Goal: Transaction & Acquisition: Book appointment/travel/reservation

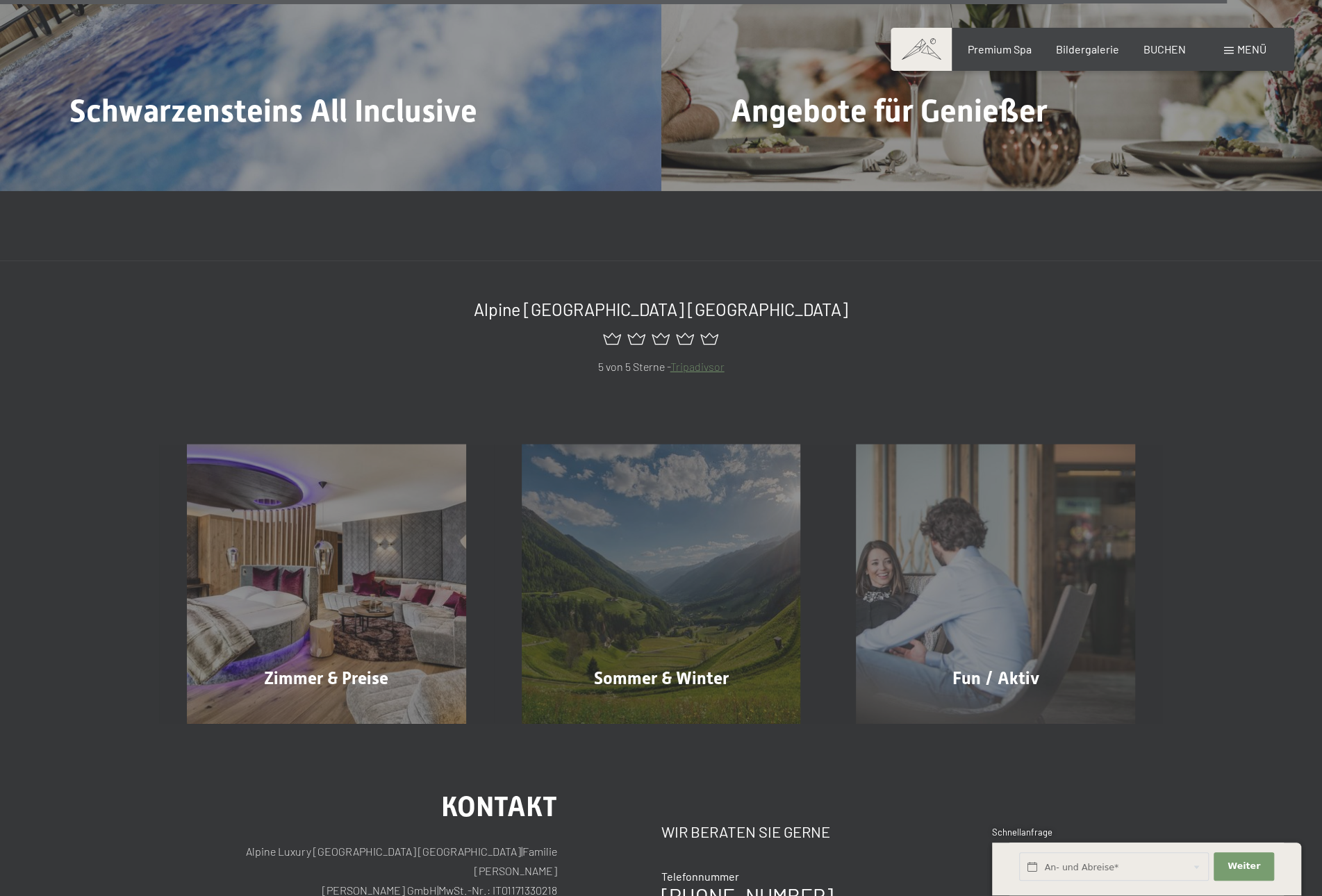
scroll to position [6666, 0]
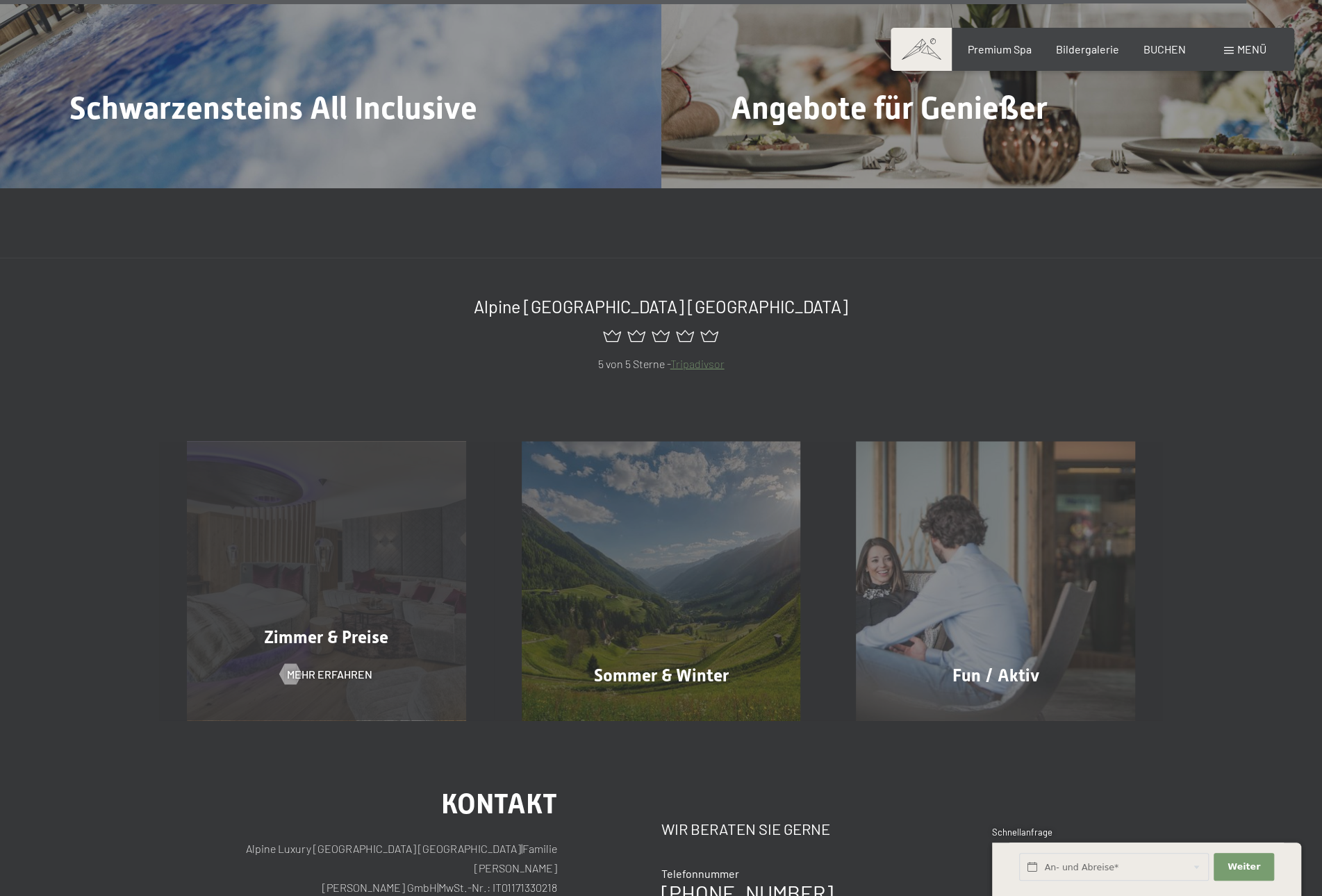
click at [349, 627] on span "Zimmer & Preise" at bounding box center [325, 636] width 125 height 20
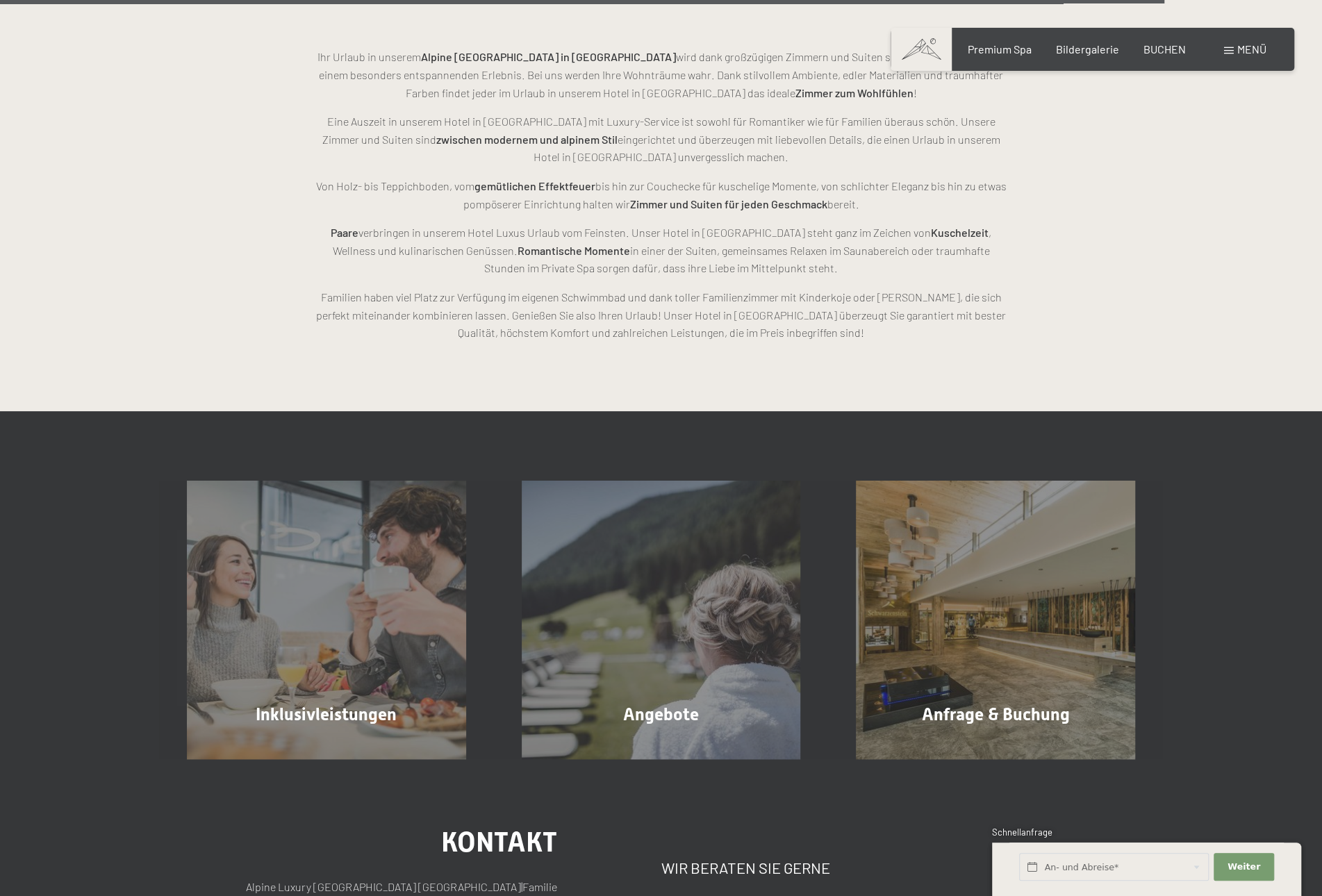
scroll to position [3958, 0]
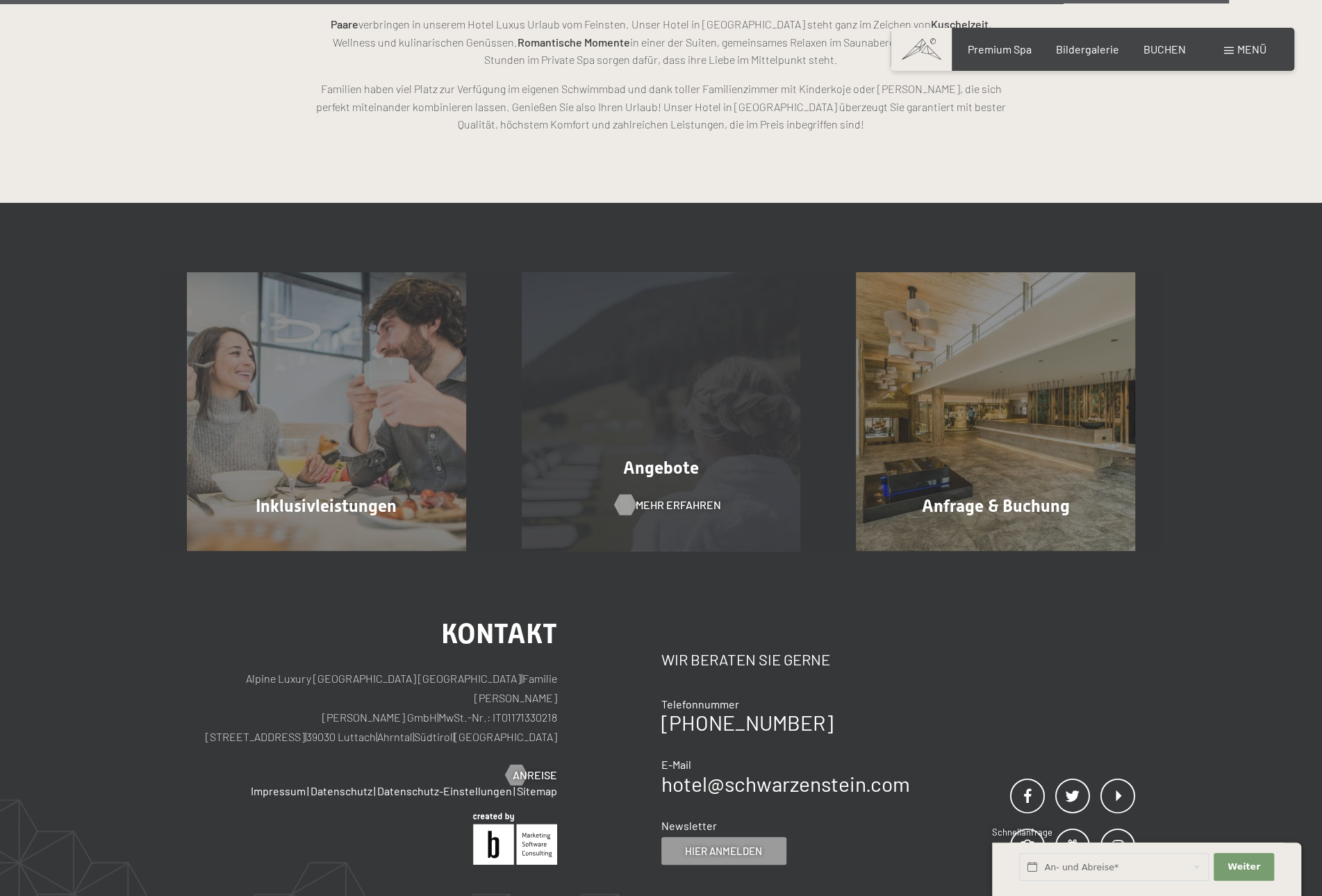
click at [672, 503] on span "Mehr erfahren" at bounding box center [678, 505] width 85 height 15
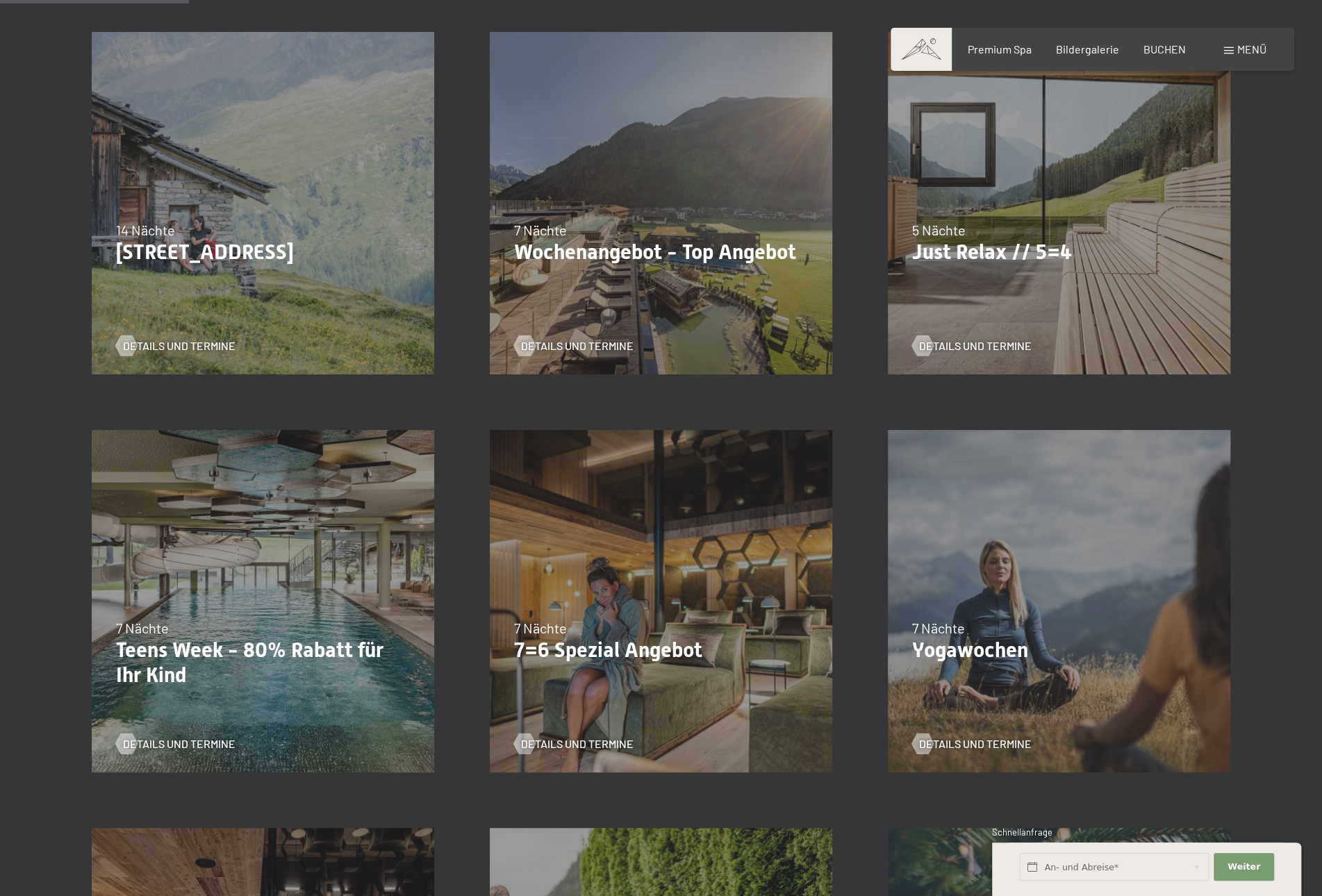
scroll to position [625, 0]
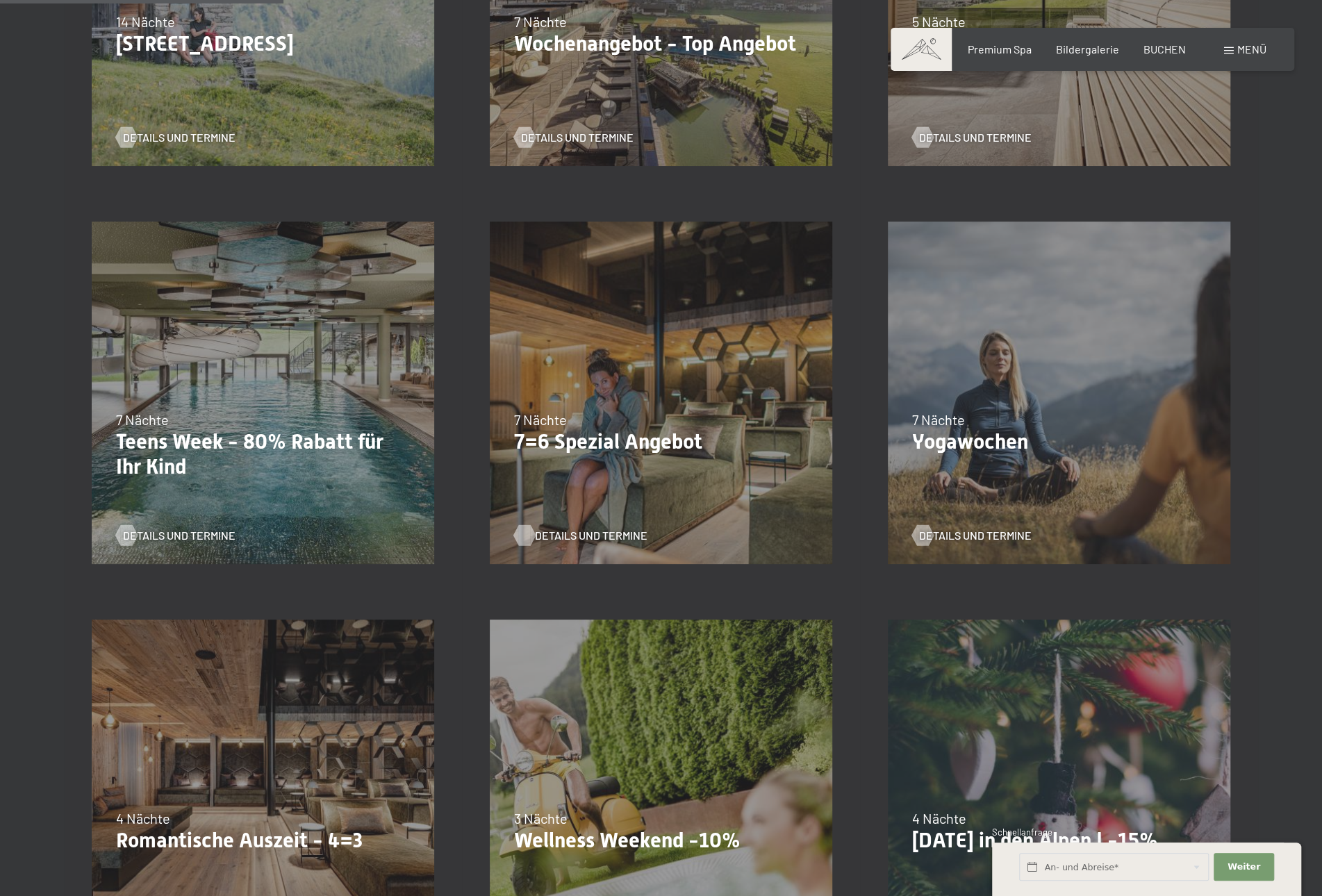
click at [599, 532] on span "Details und Termine" at bounding box center [591, 536] width 113 height 15
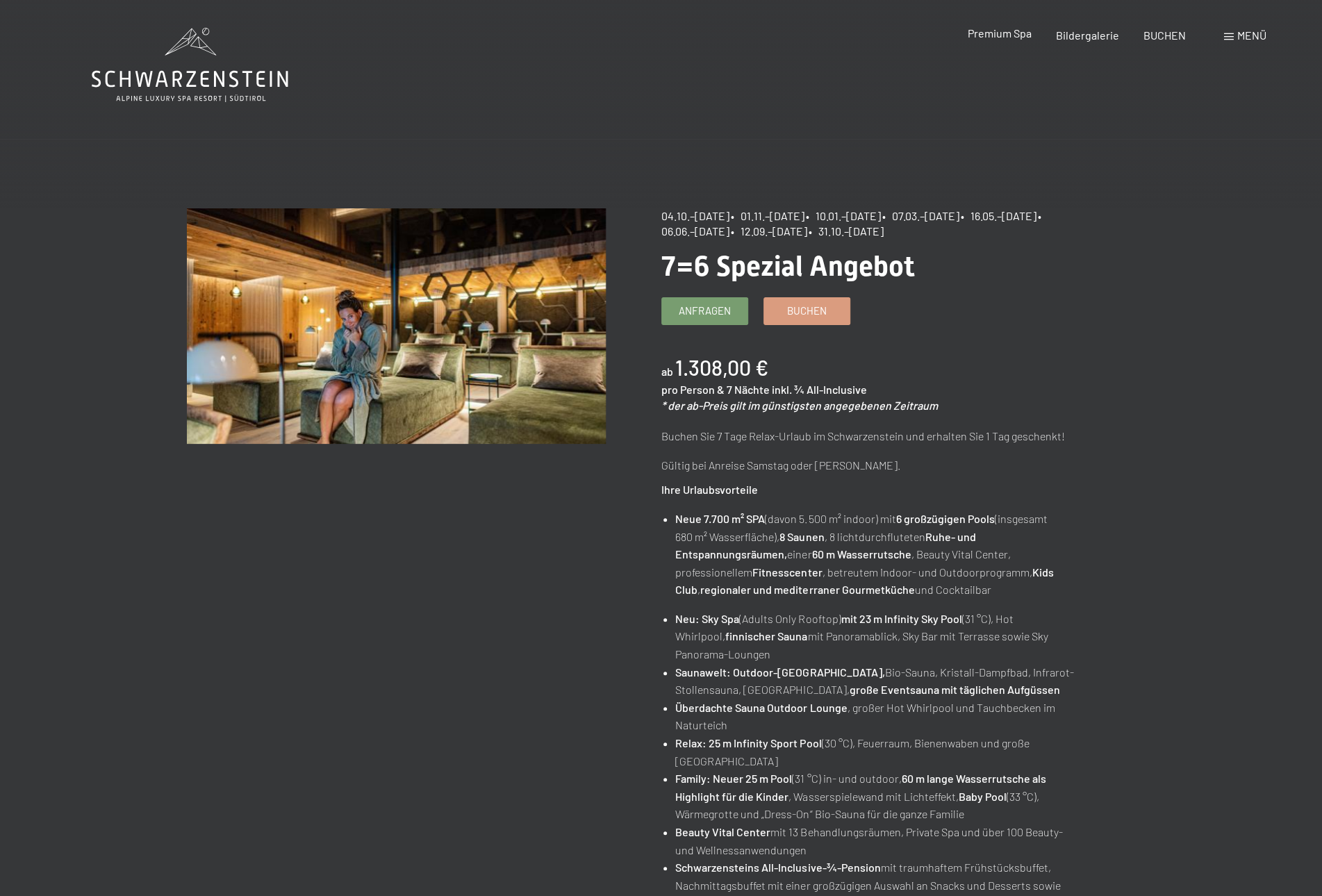
click at [1007, 33] on span "Premium Spa" at bounding box center [999, 33] width 64 height 14
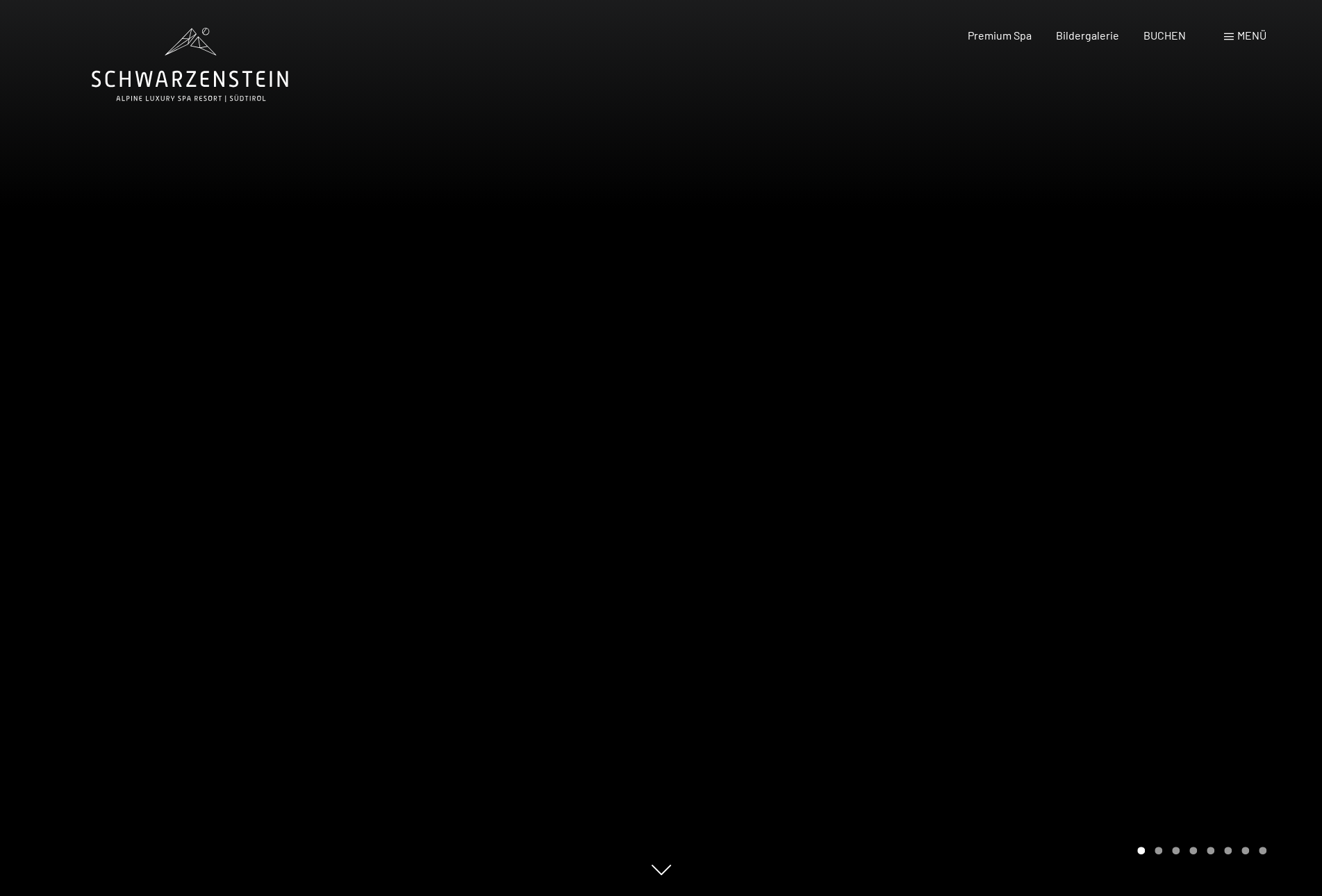
click at [1089, 504] on div at bounding box center [992, 448] width 661 height 896
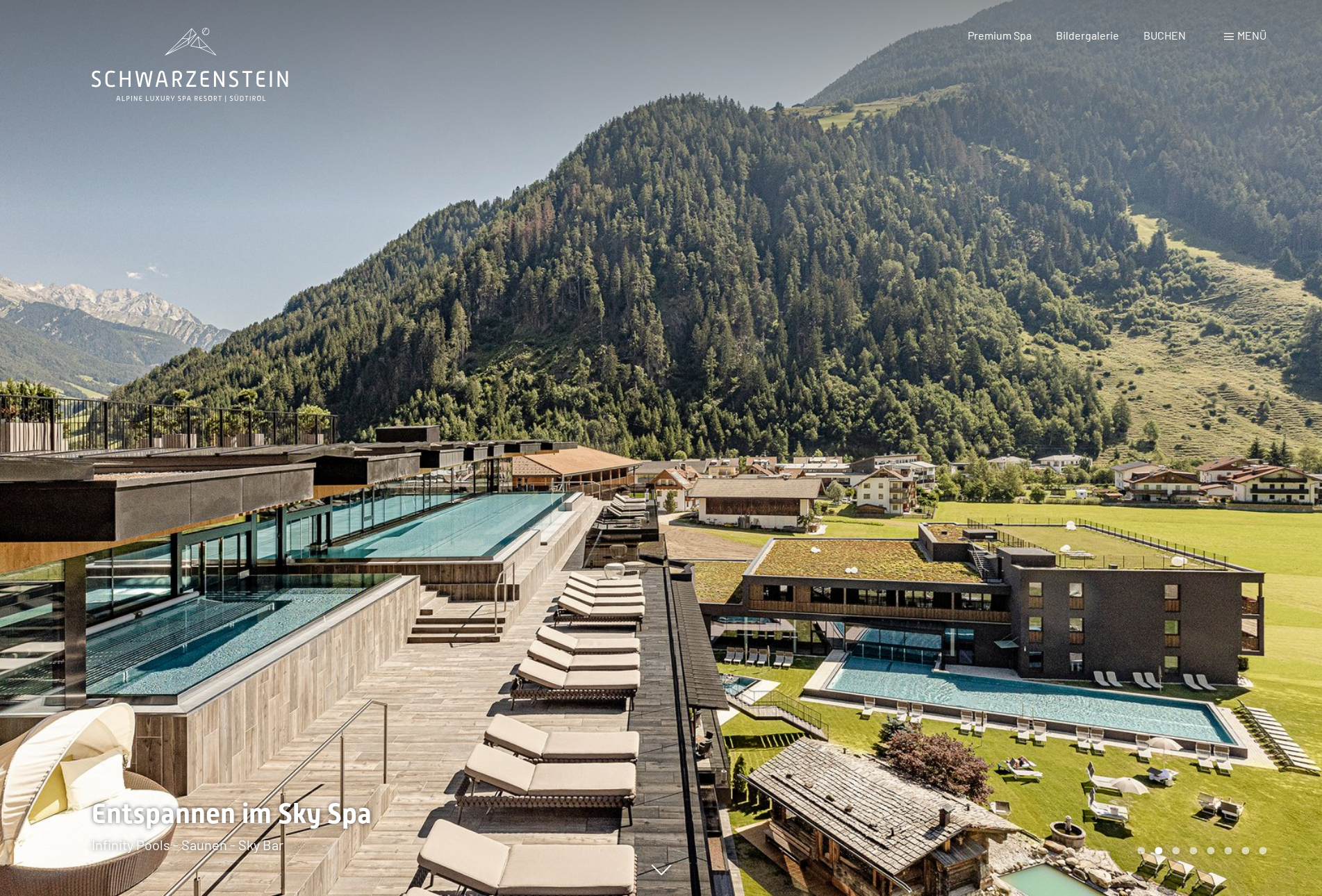
click at [1089, 504] on div at bounding box center [992, 448] width 661 height 896
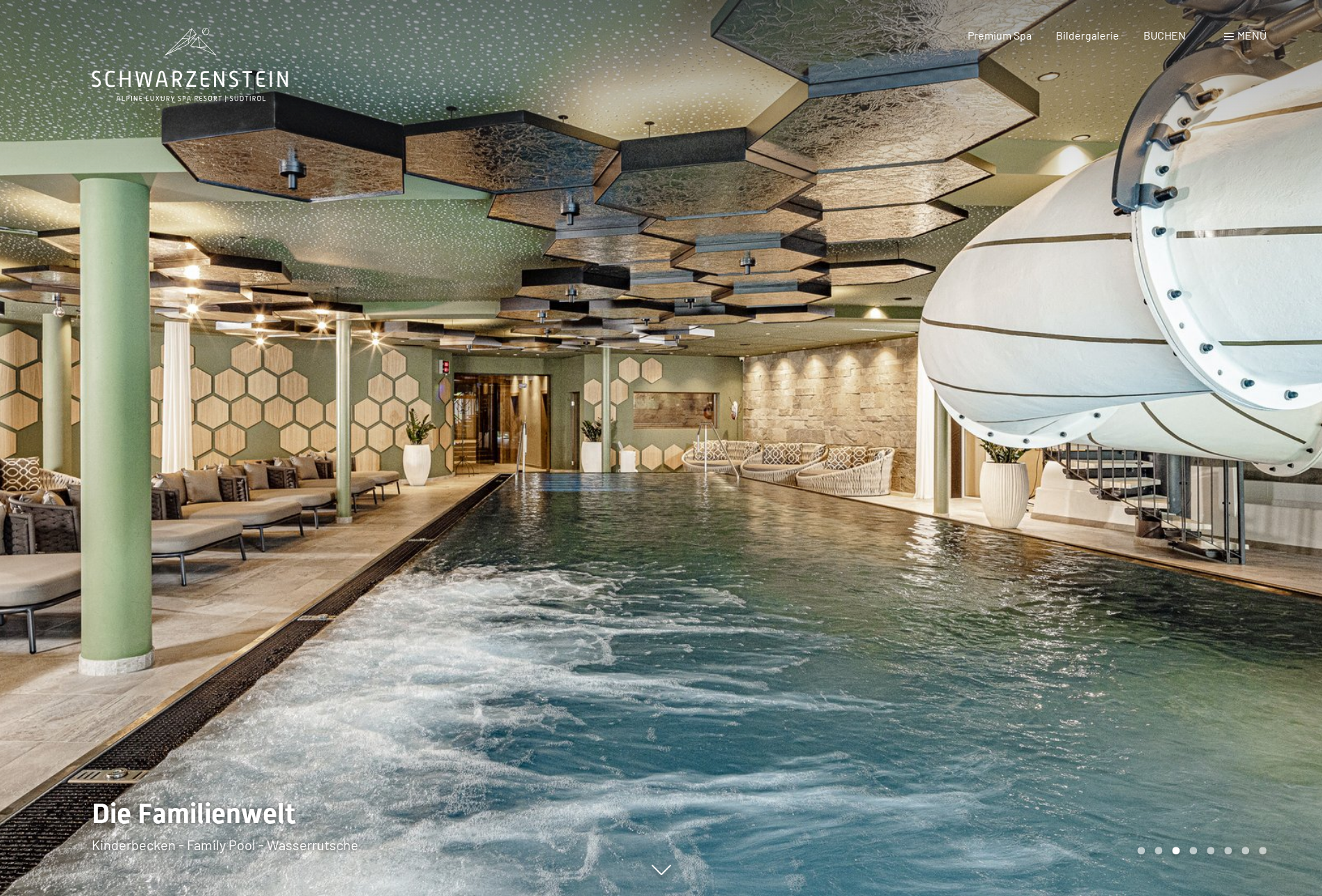
click at [1089, 504] on div at bounding box center [992, 448] width 661 height 896
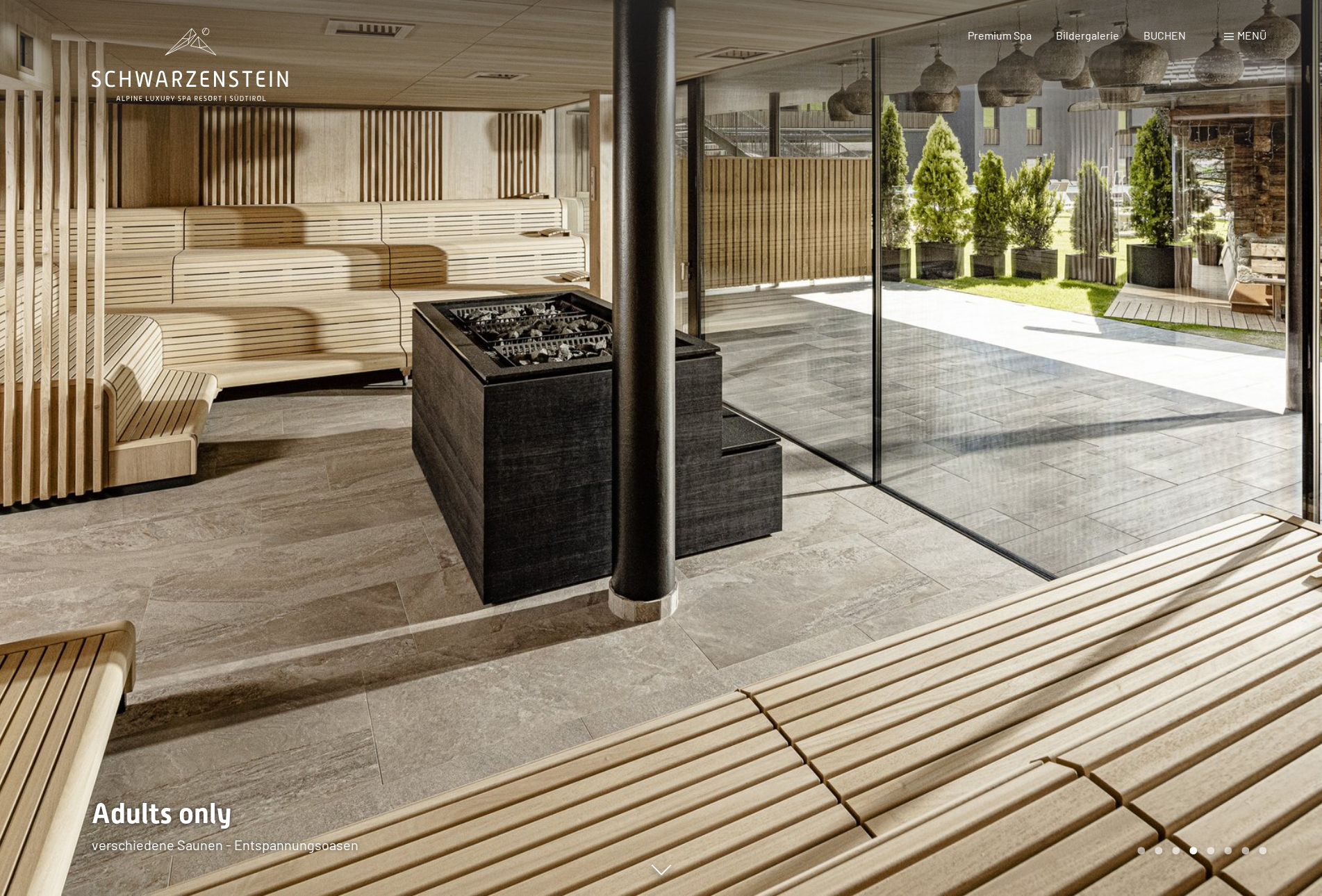
click at [1089, 504] on div at bounding box center [992, 448] width 661 height 896
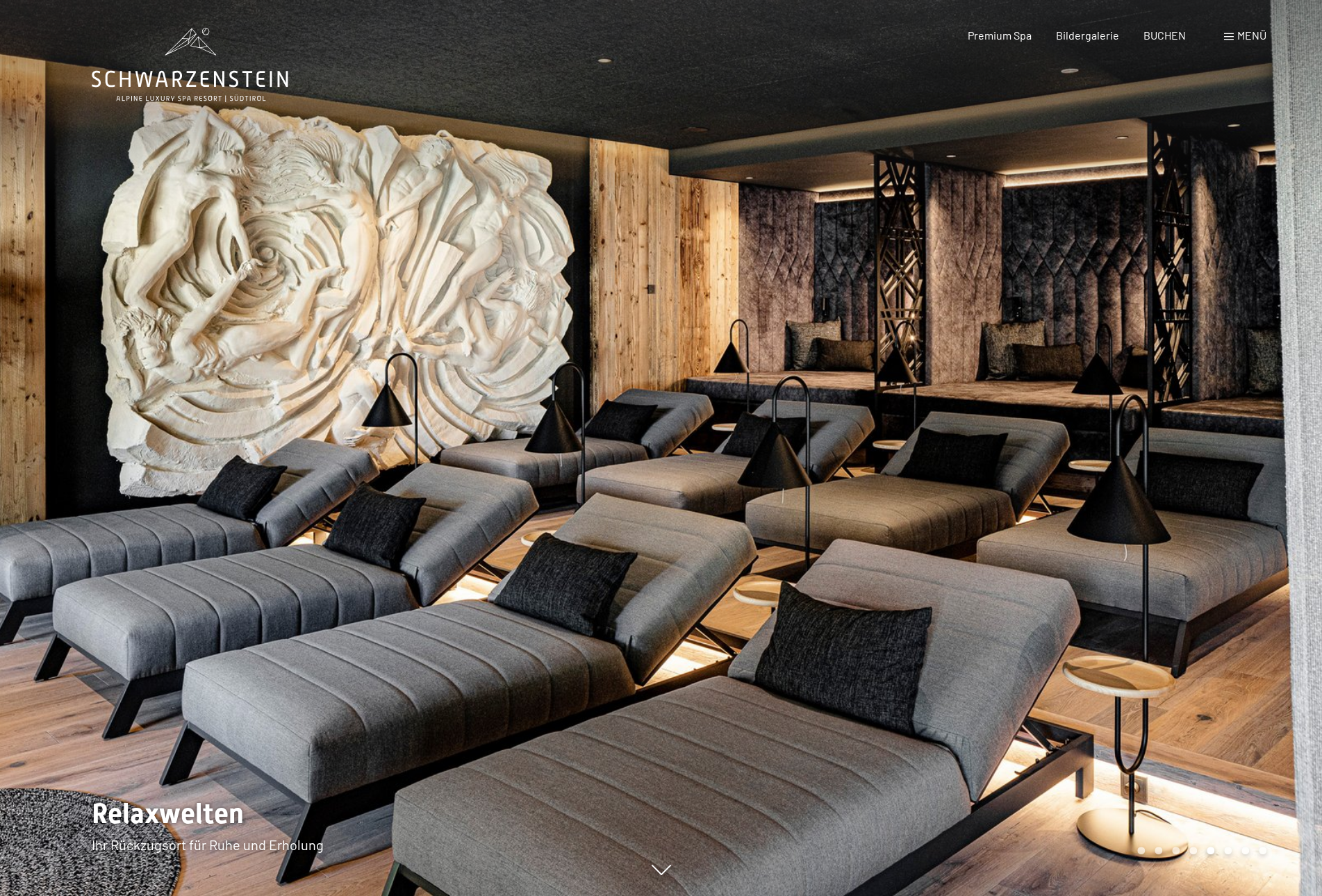
click at [1089, 504] on div at bounding box center [992, 448] width 661 height 896
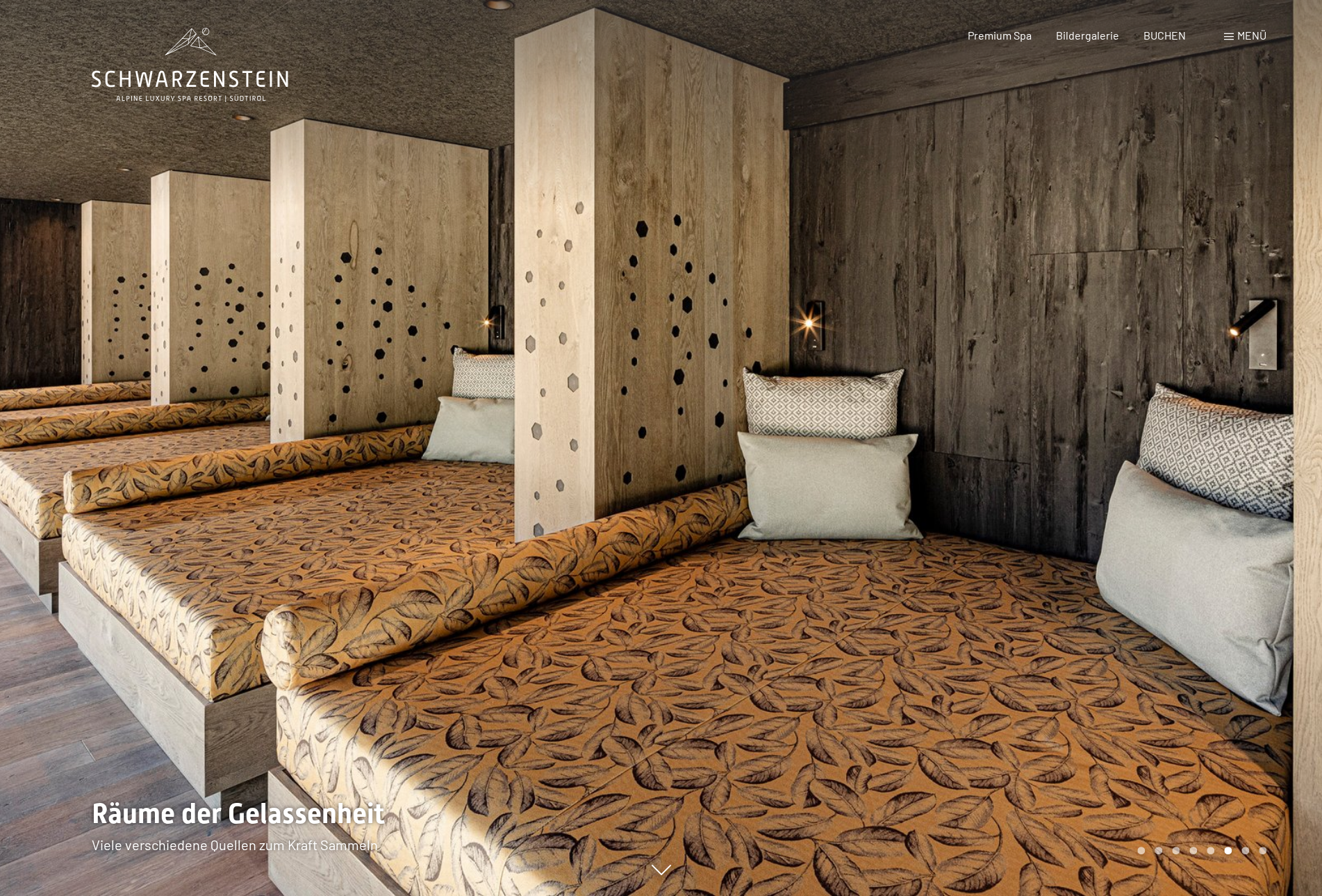
click at [1089, 504] on div at bounding box center [992, 448] width 661 height 896
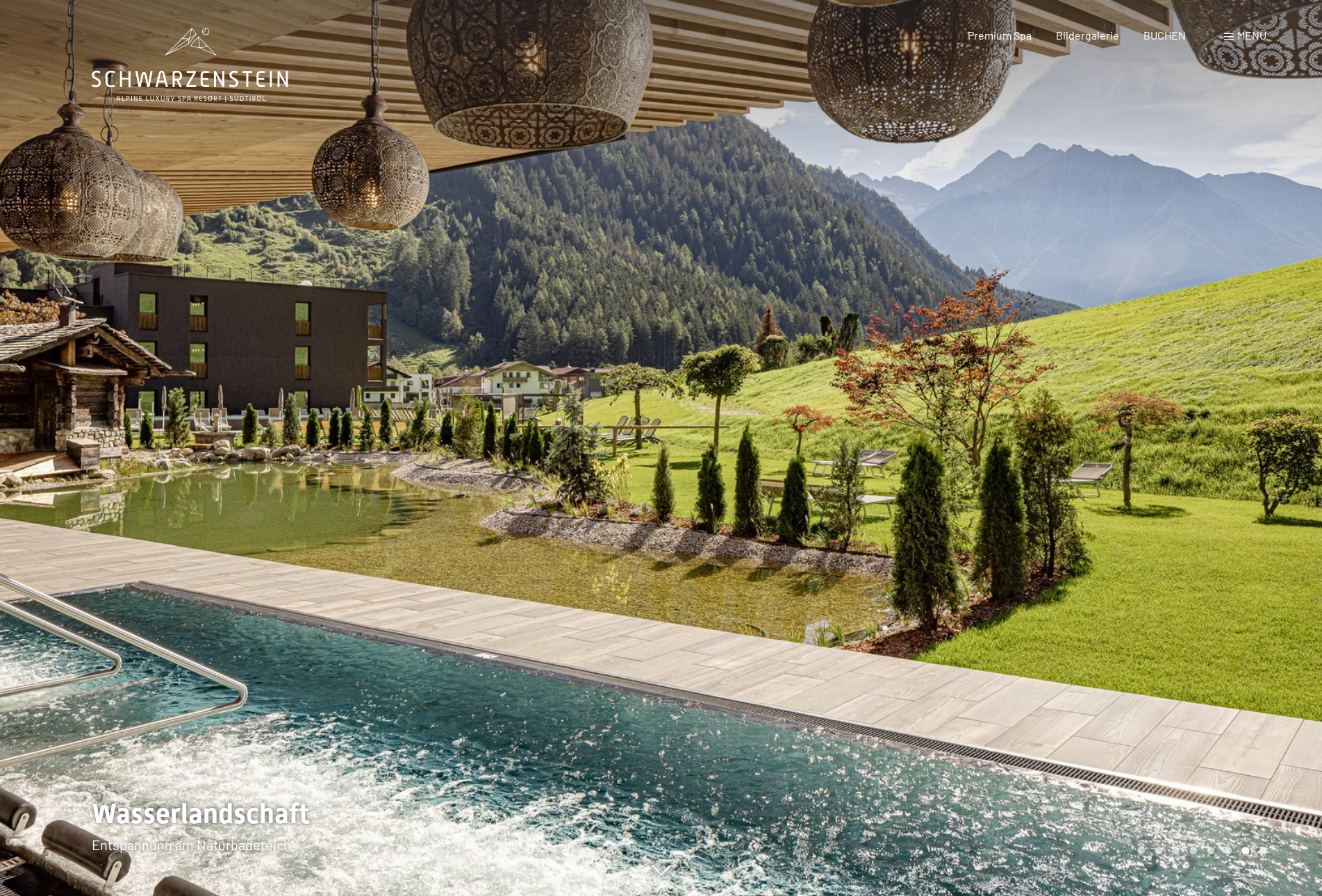
click at [1089, 504] on div at bounding box center [992, 448] width 661 height 896
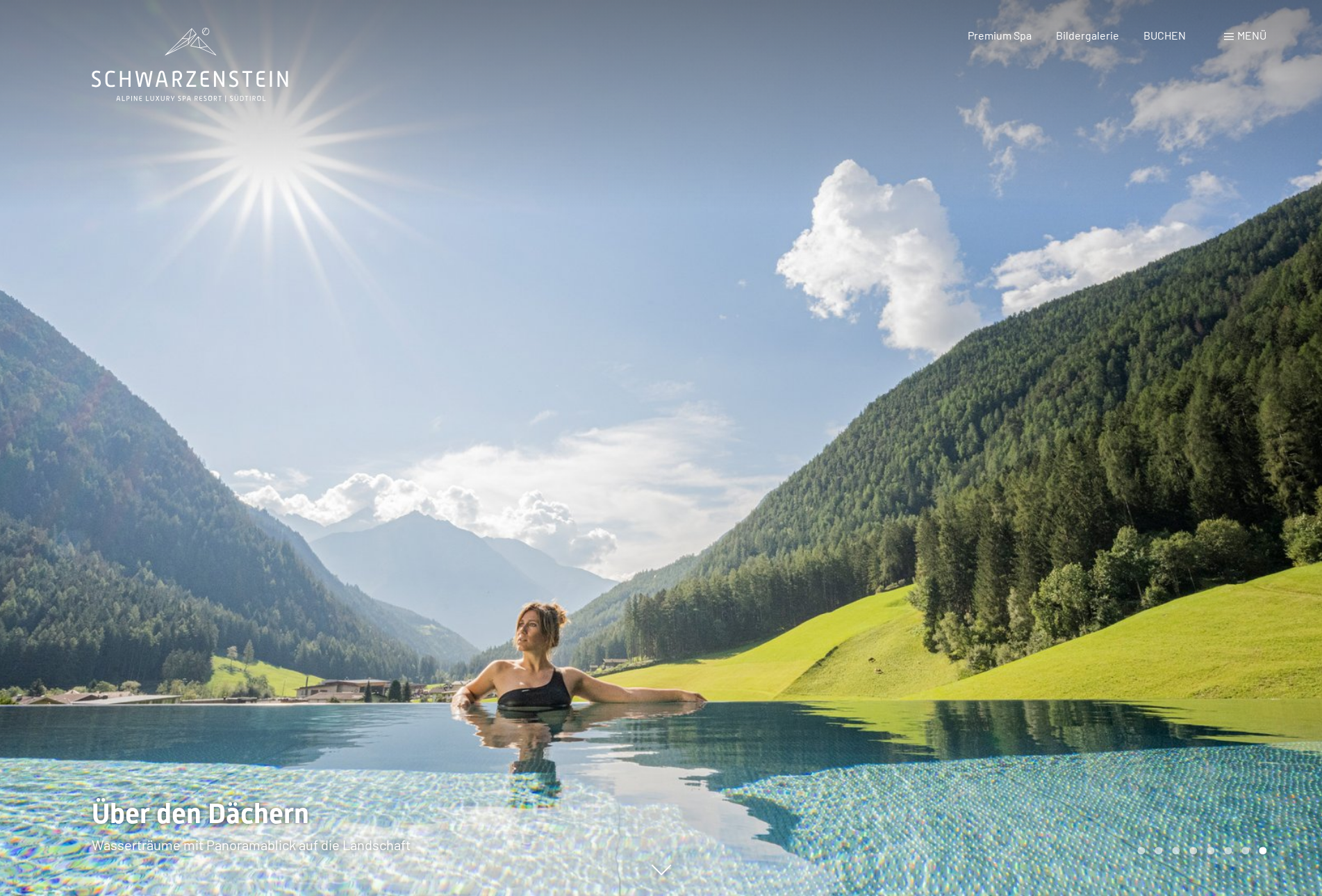
click at [1089, 504] on div at bounding box center [992, 448] width 661 height 896
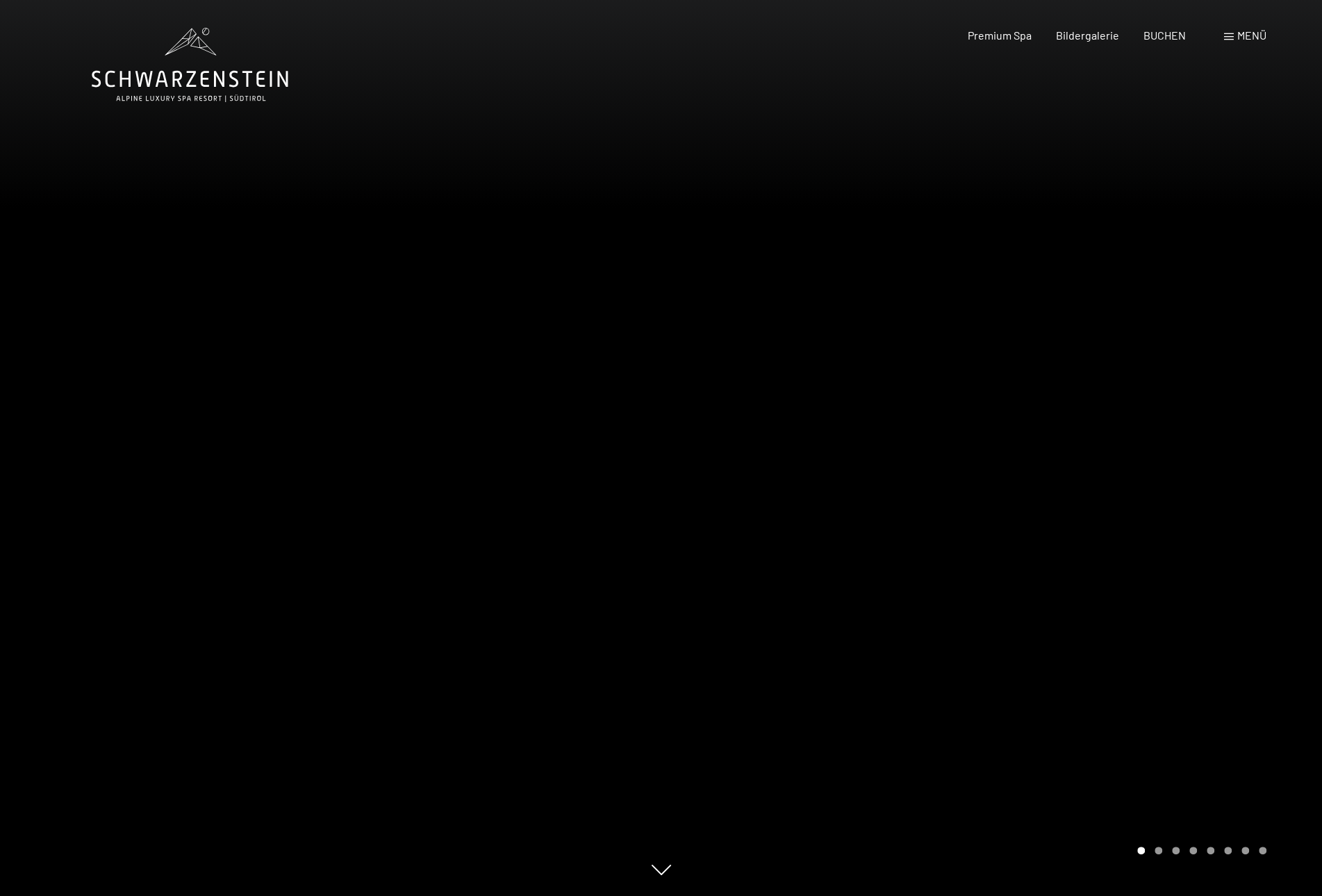
click at [1089, 504] on div at bounding box center [992, 448] width 661 height 896
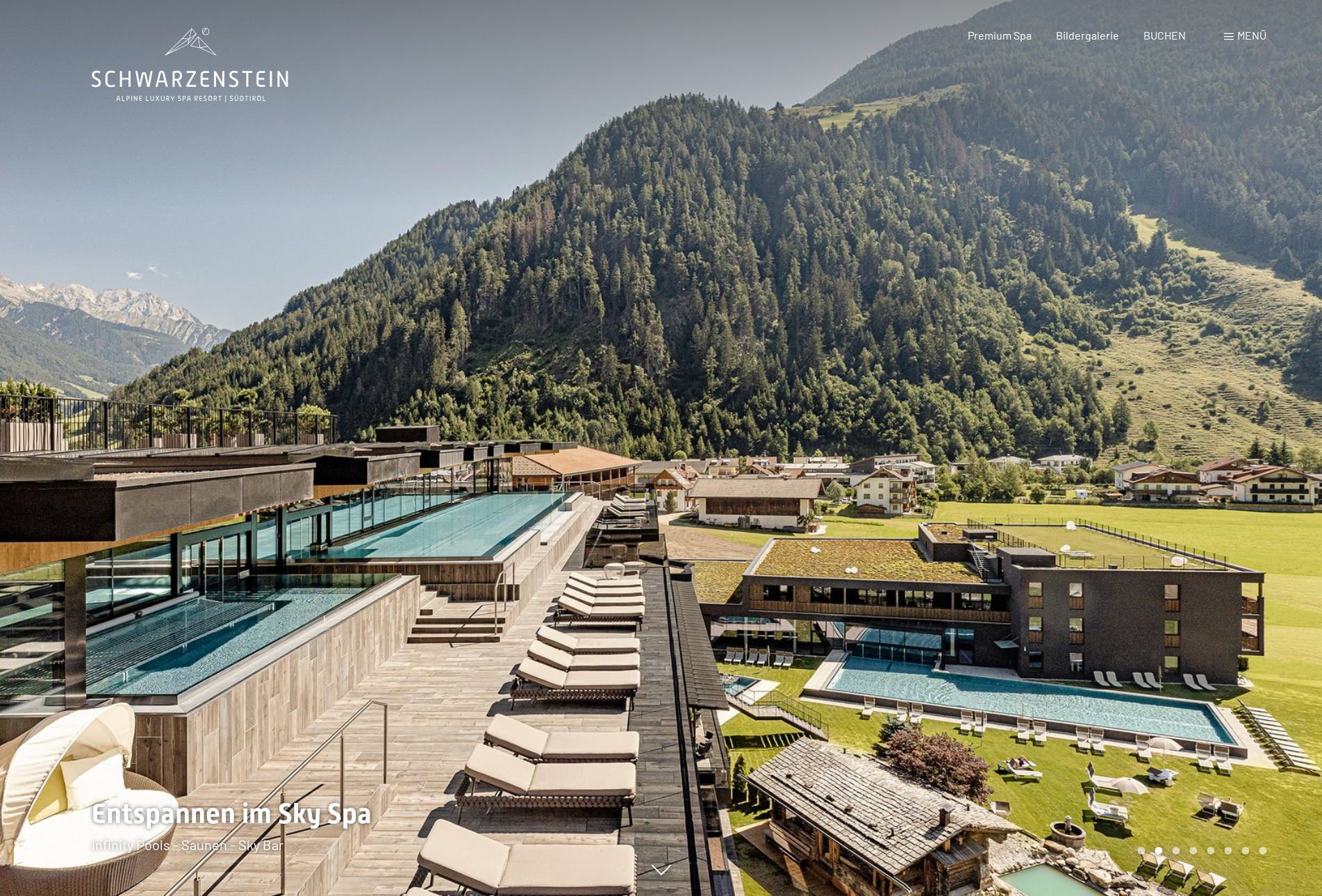
click at [1089, 504] on div at bounding box center [992, 448] width 661 height 896
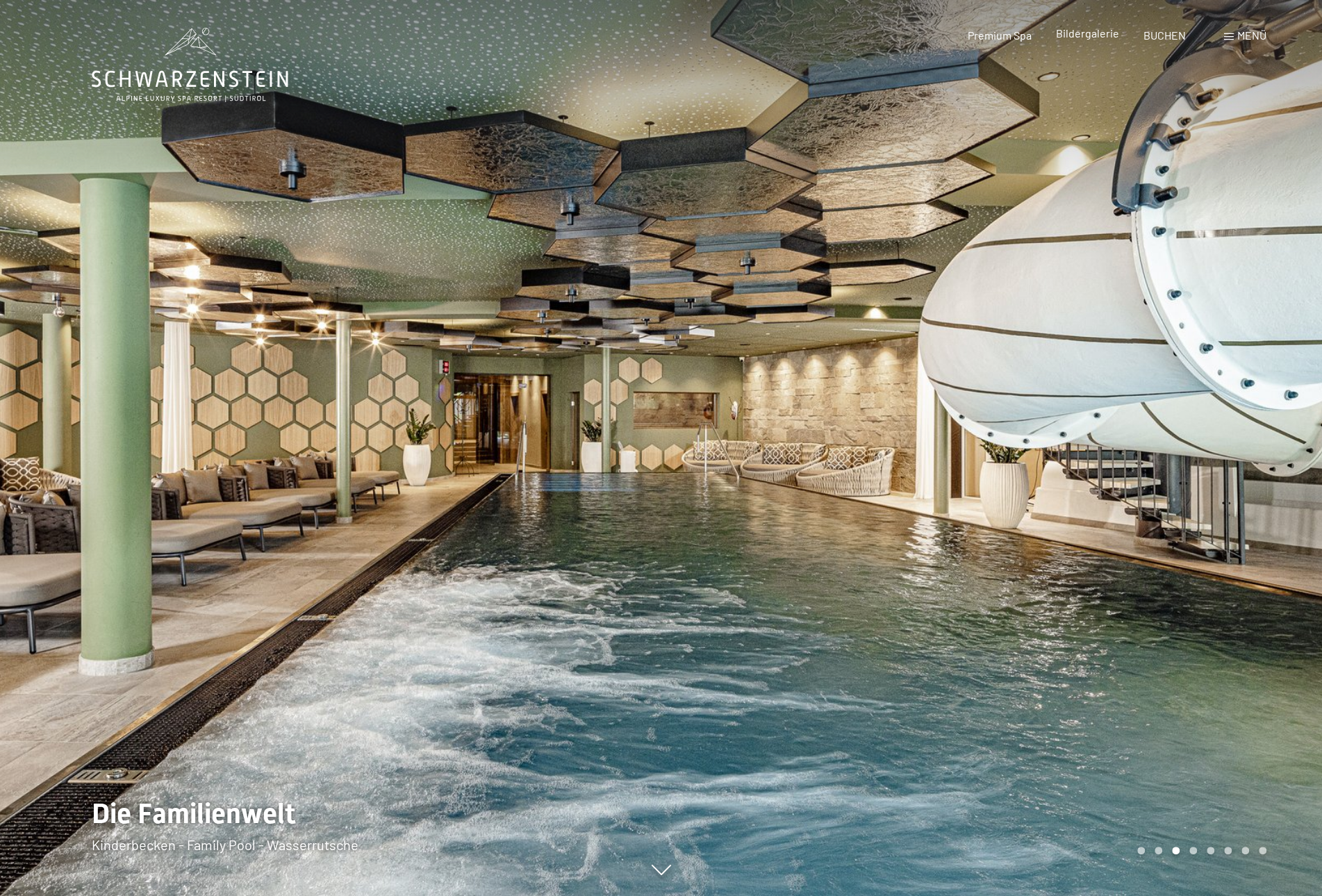
click at [1100, 34] on span "Bildergalerie" at bounding box center [1086, 33] width 63 height 14
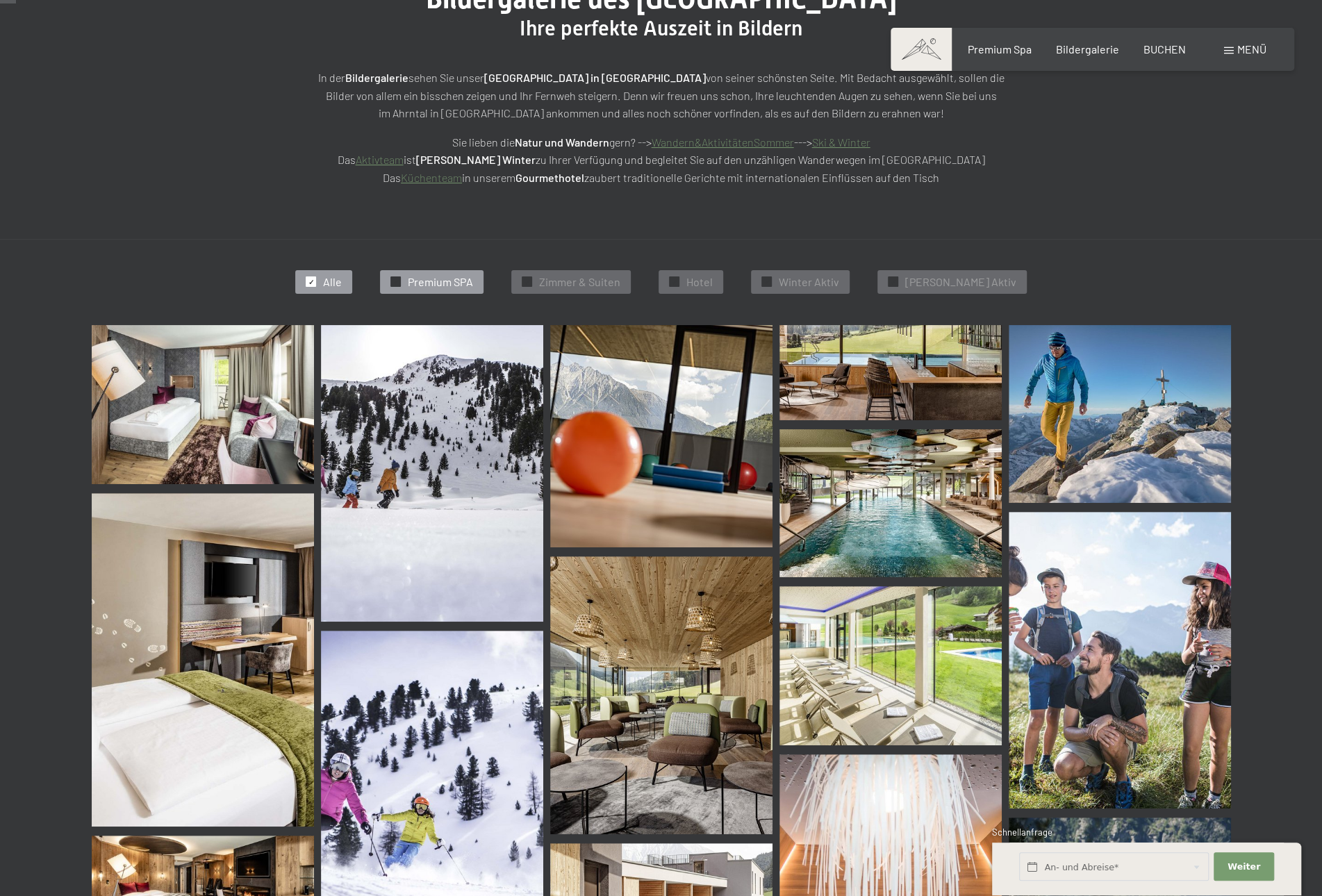
click at [459, 281] on span "Premium SPA" at bounding box center [440, 282] width 66 height 15
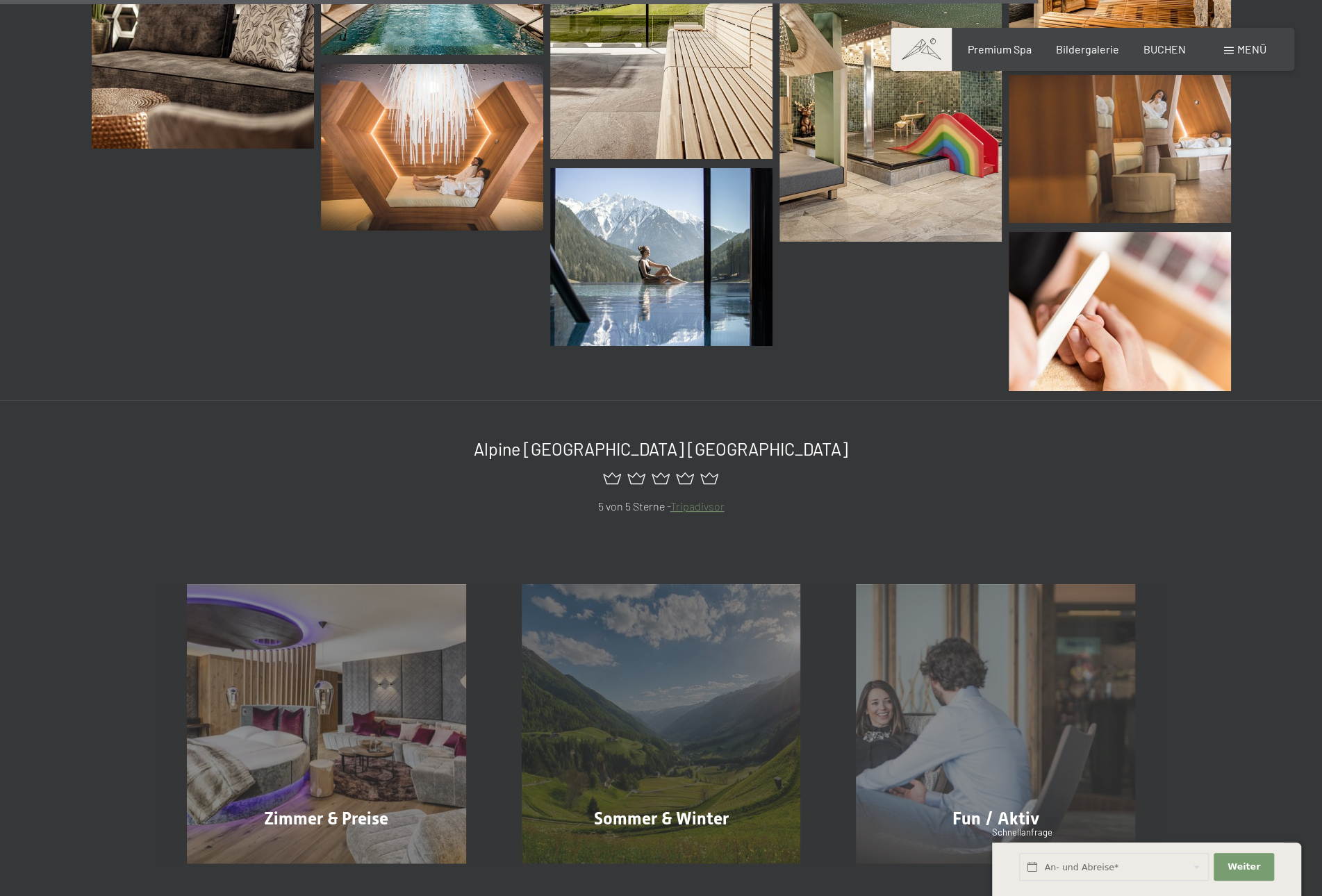
scroll to position [2224, 0]
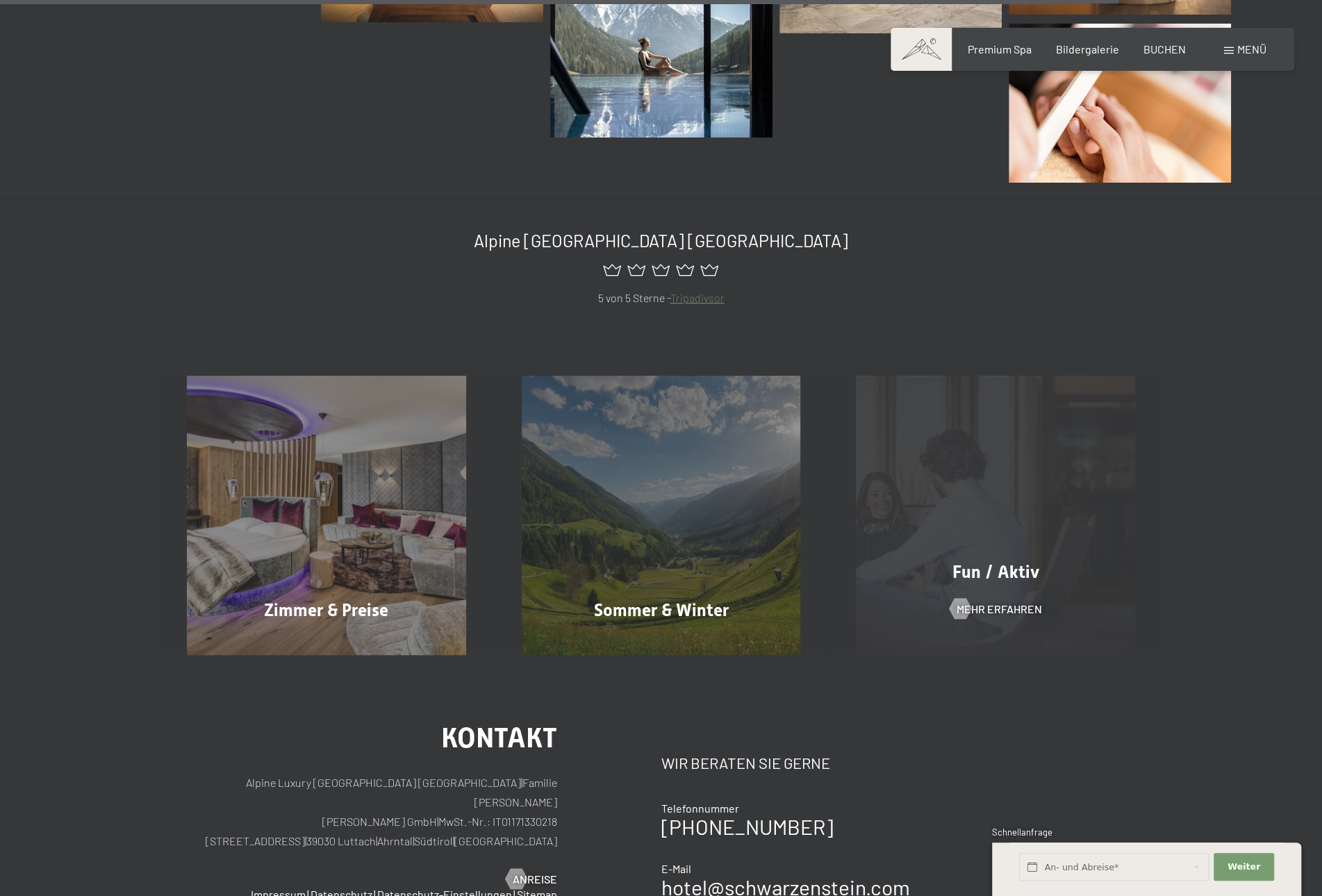
click at [1018, 585] on div "Fun / Aktiv Mehr erfahren" at bounding box center [995, 515] width 335 height 279
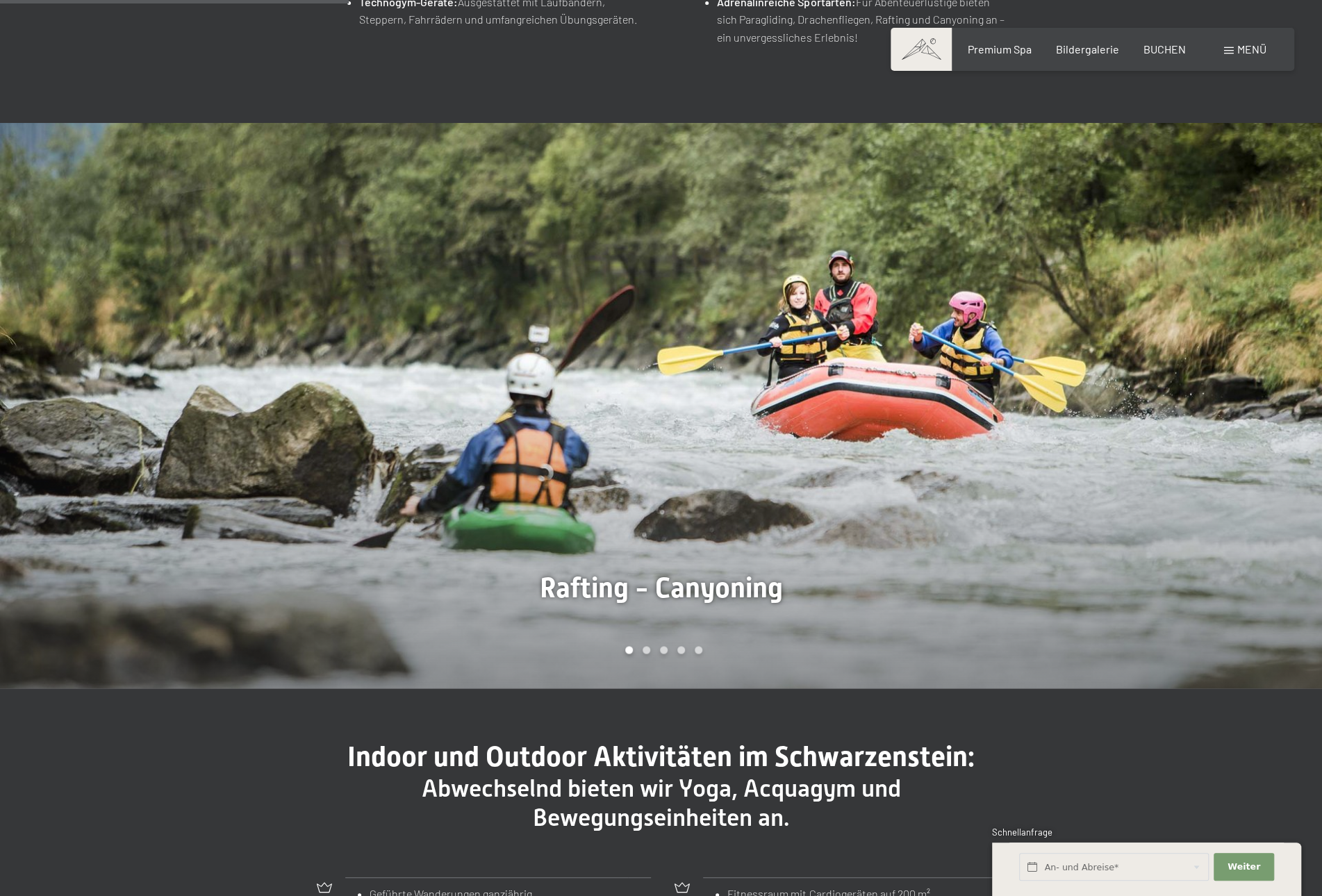
scroll to position [1042, 0]
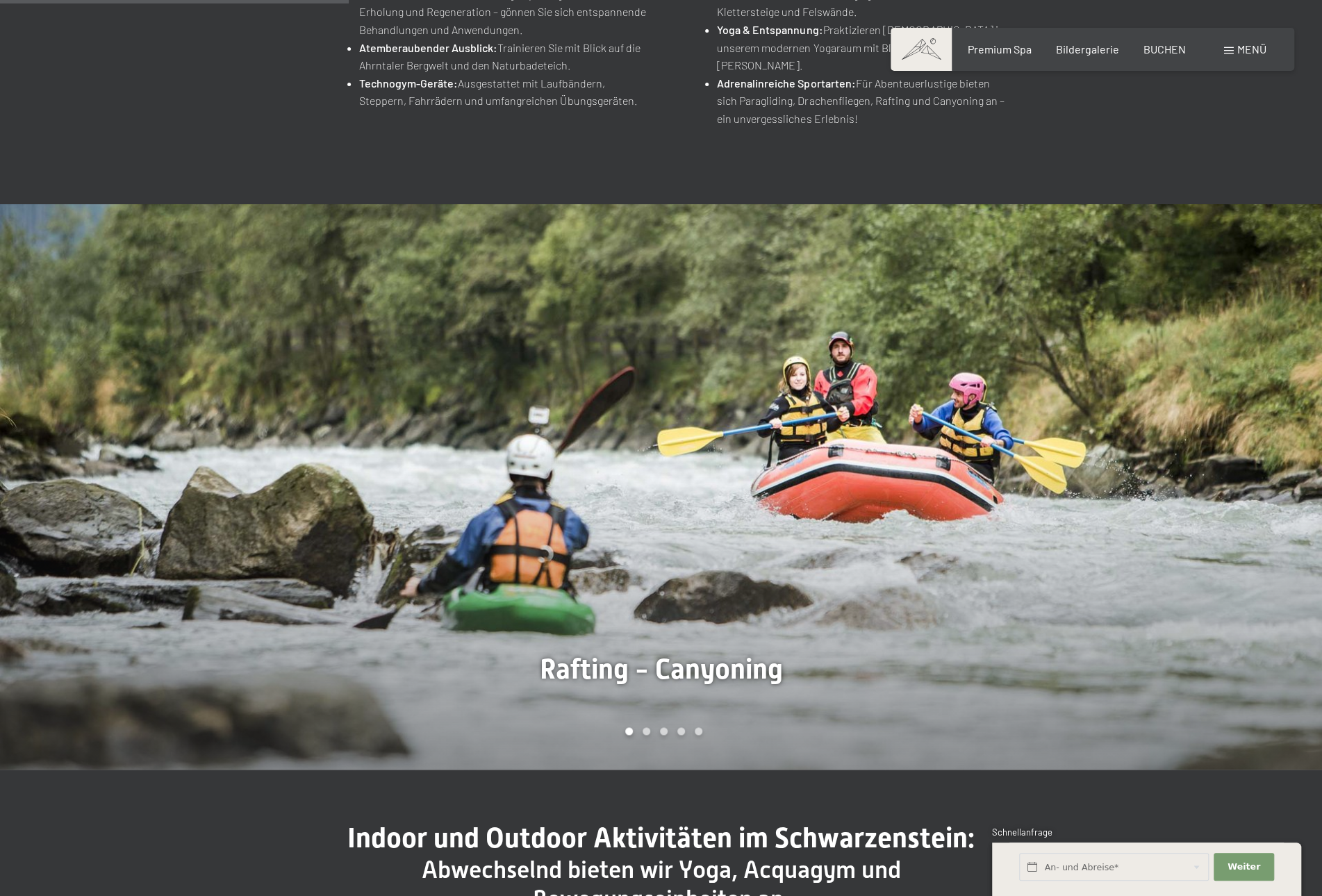
click at [1097, 540] on div at bounding box center [992, 487] width 661 height 566
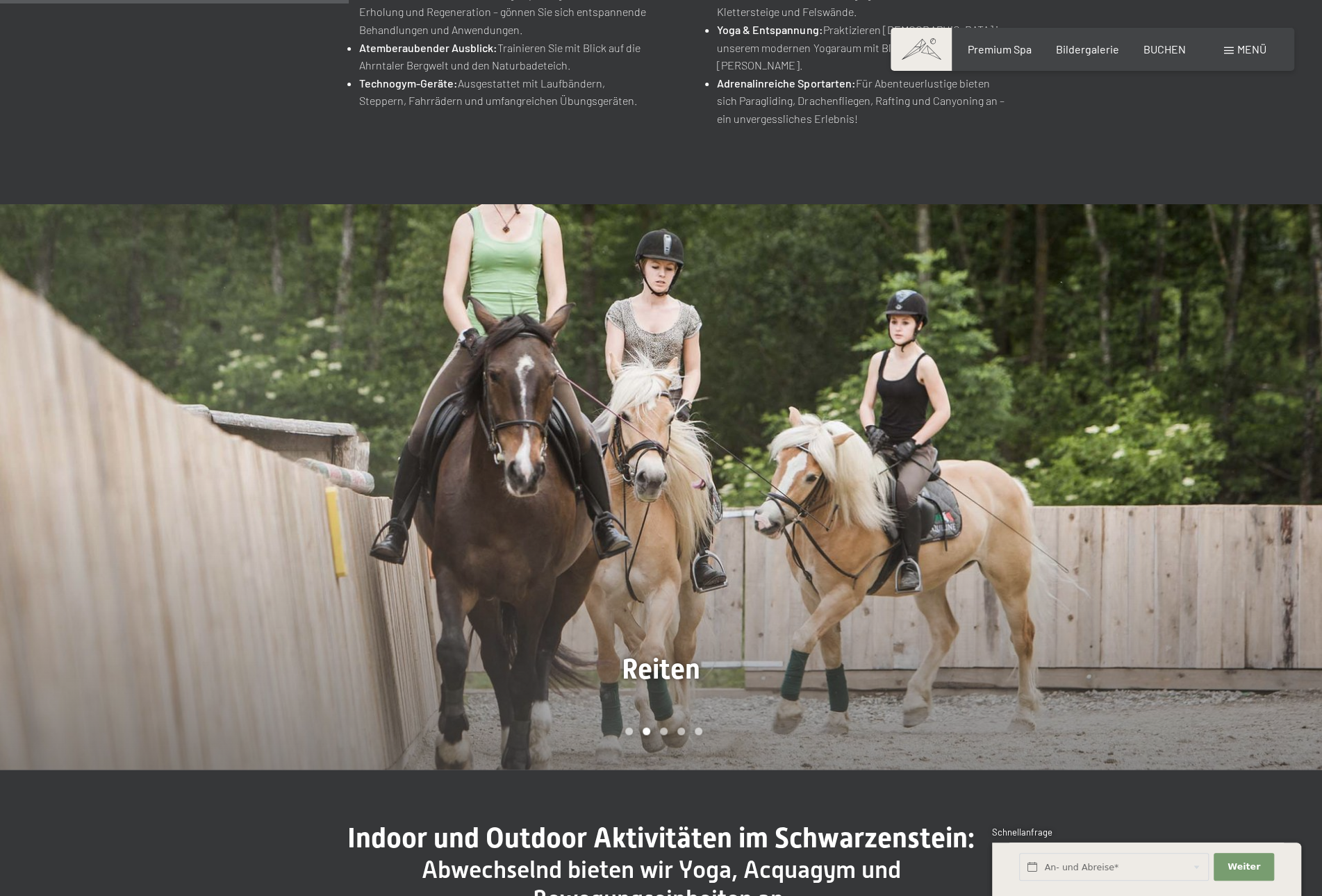
click at [1097, 540] on div at bounding box center [992, 487] width 661 height 566
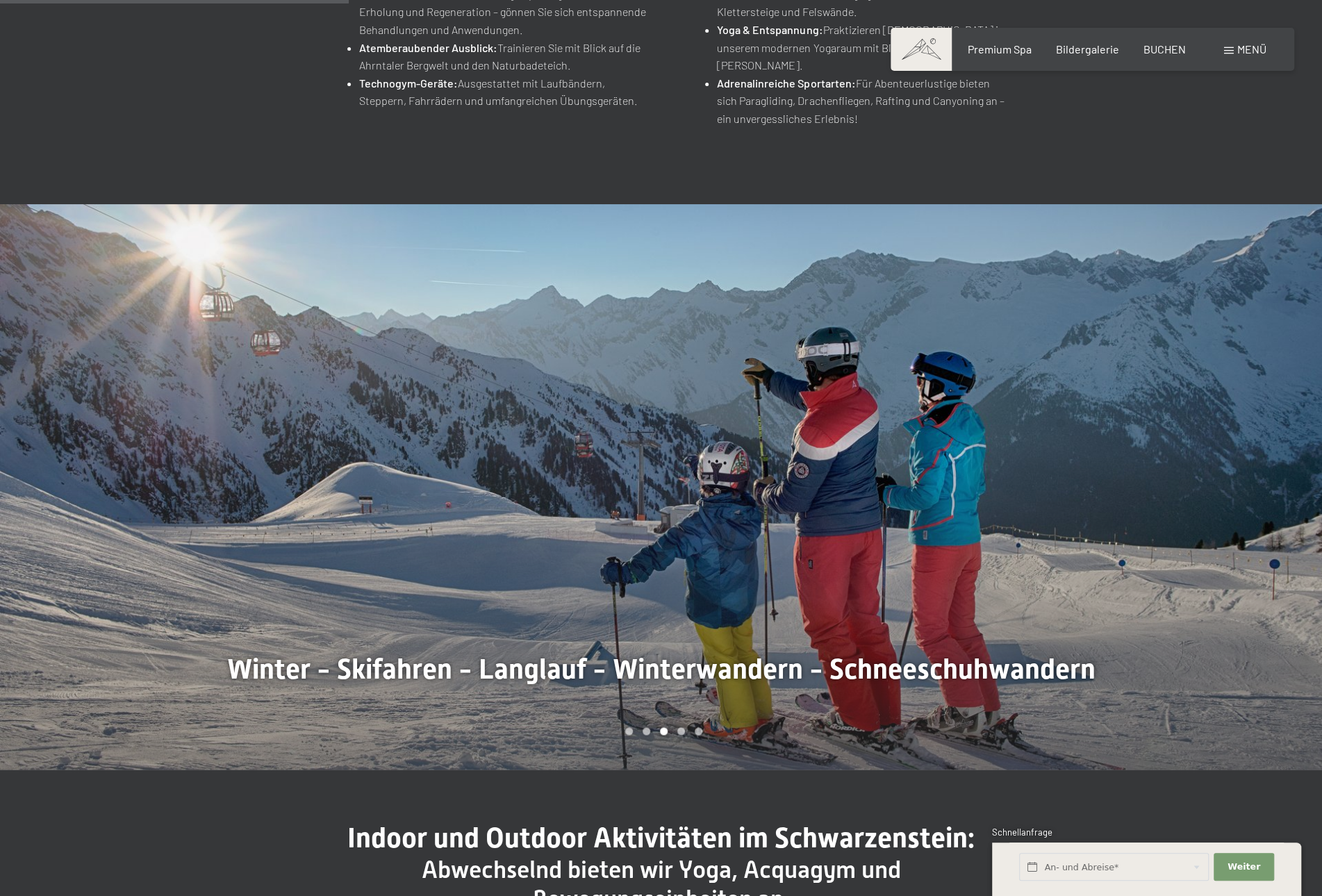
click at [1097, 540] on div at bounding box center [992, 487] width 661 height 566
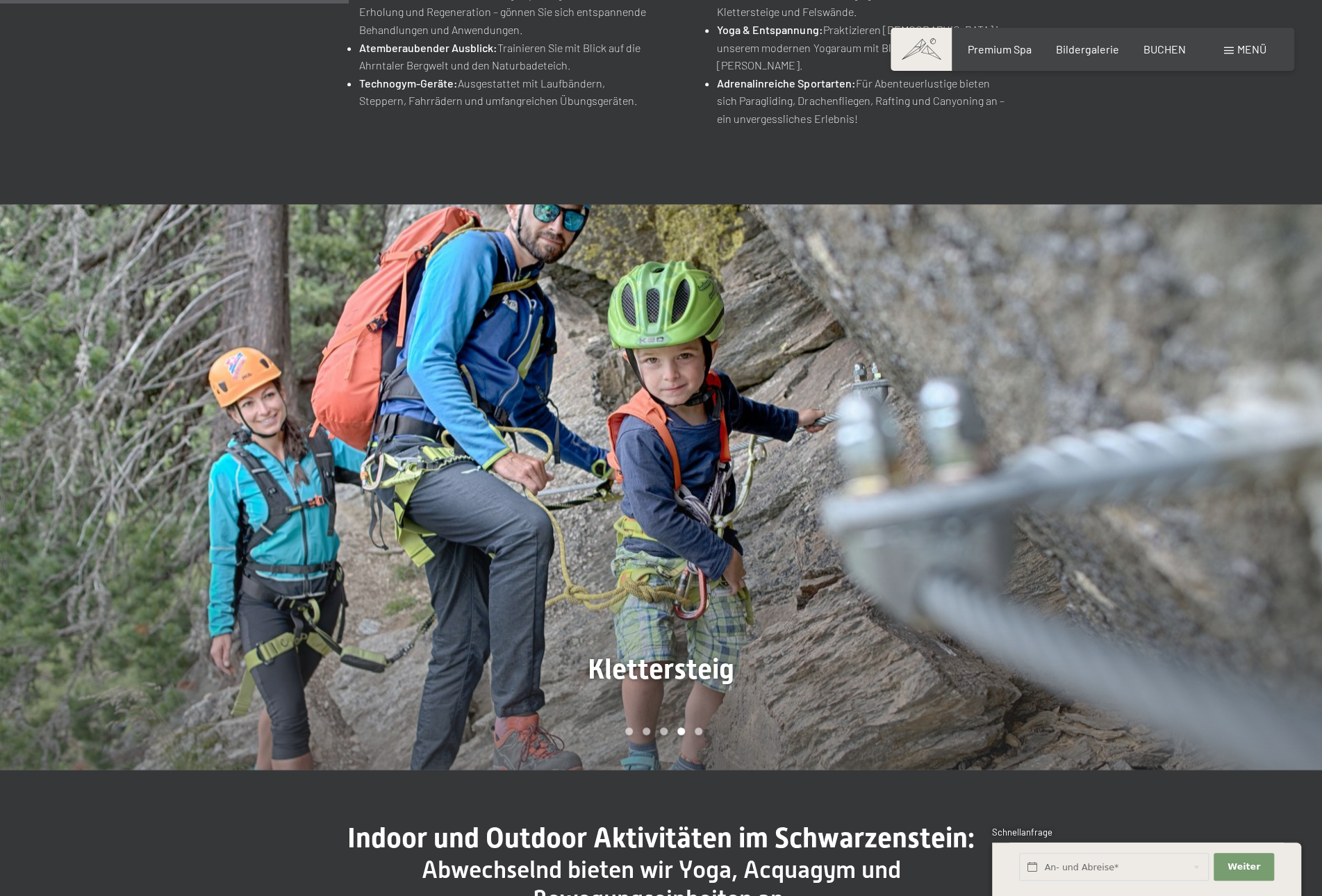
click at [1097, 540] on div at bounding box center [992, 487] width 661 height 566
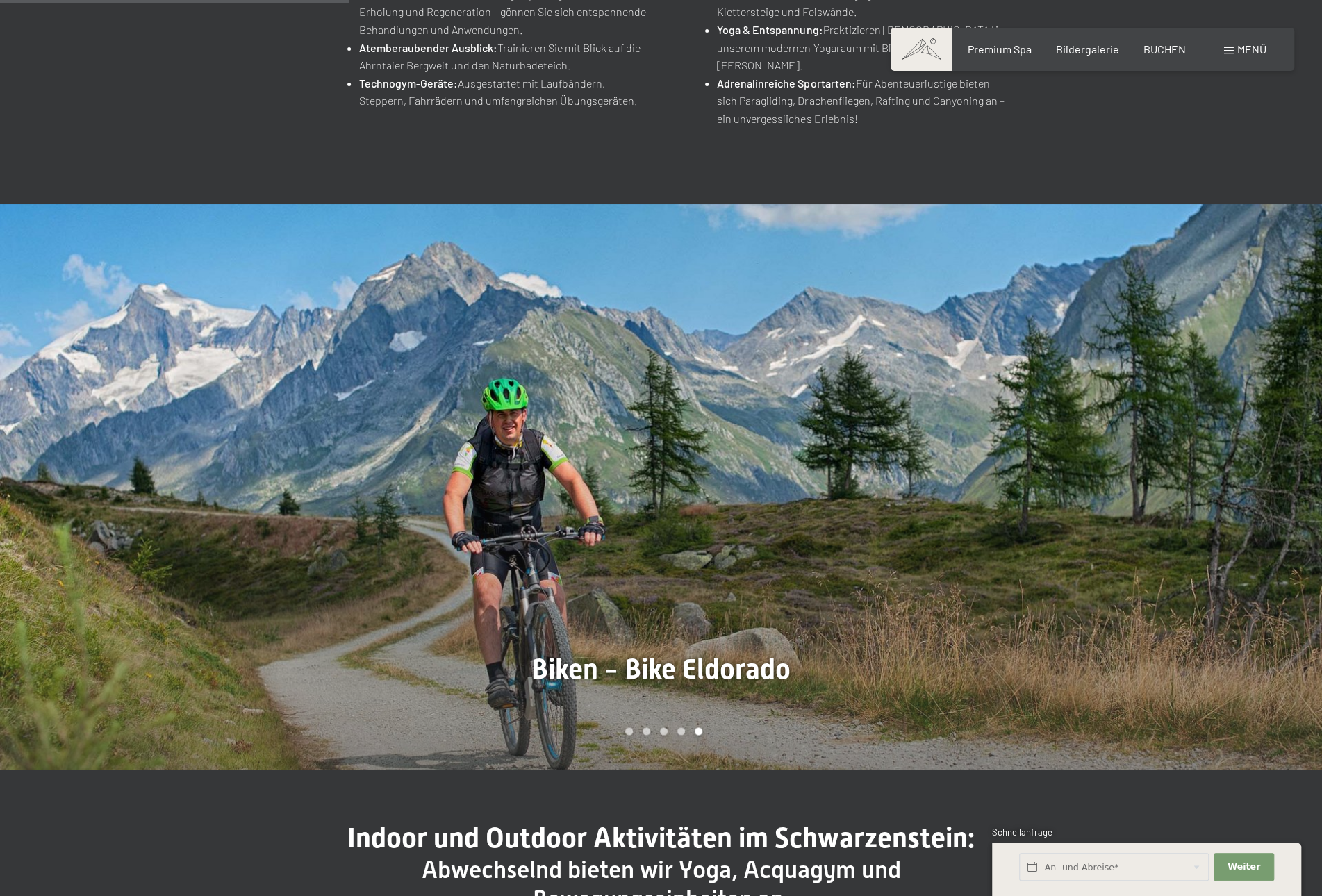
click at [1097, 540] on div at bounding box center [992, 487] width 661 height 566
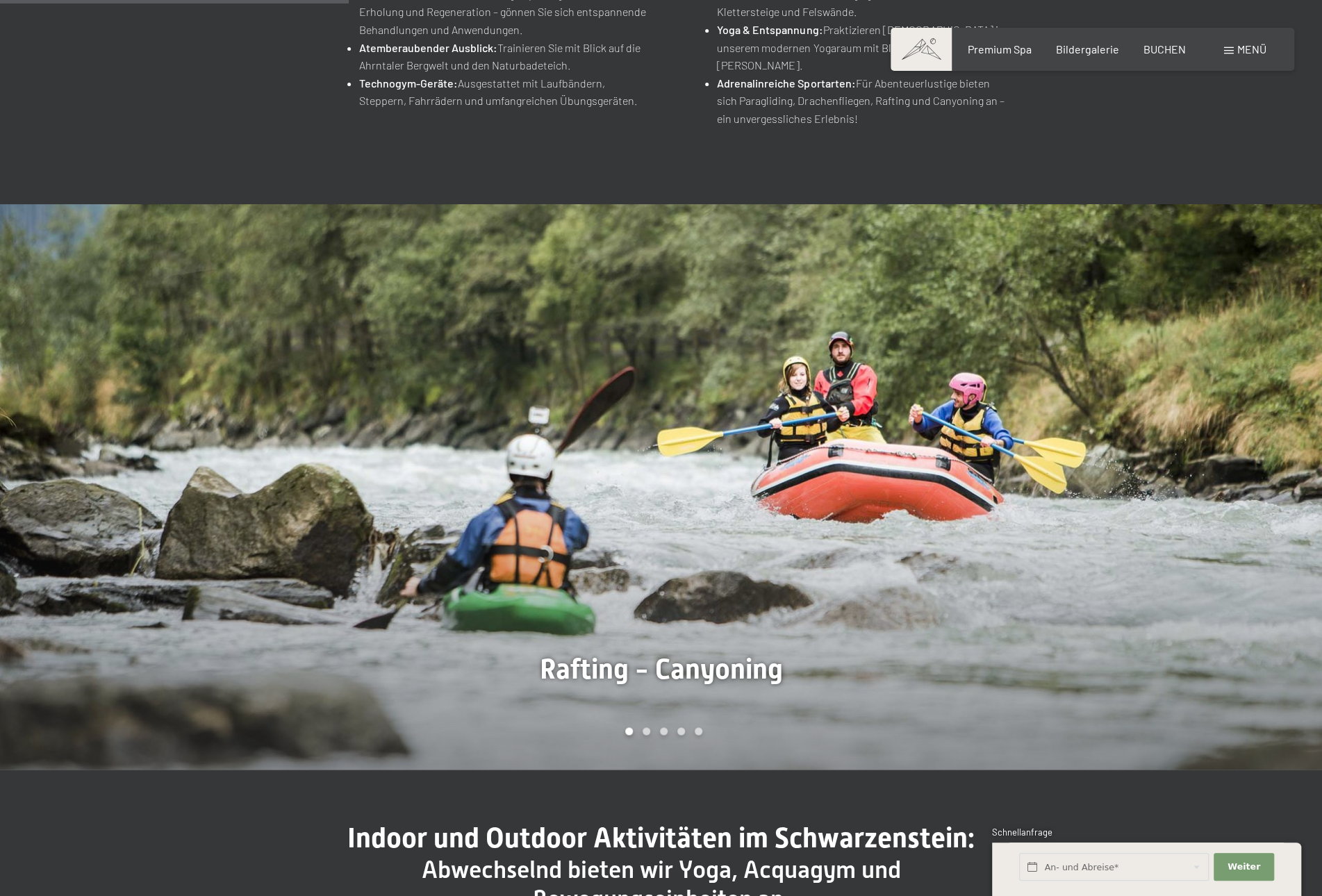
click at [1097, 540] on div at bounding box center [992, 487] width 661 height 566
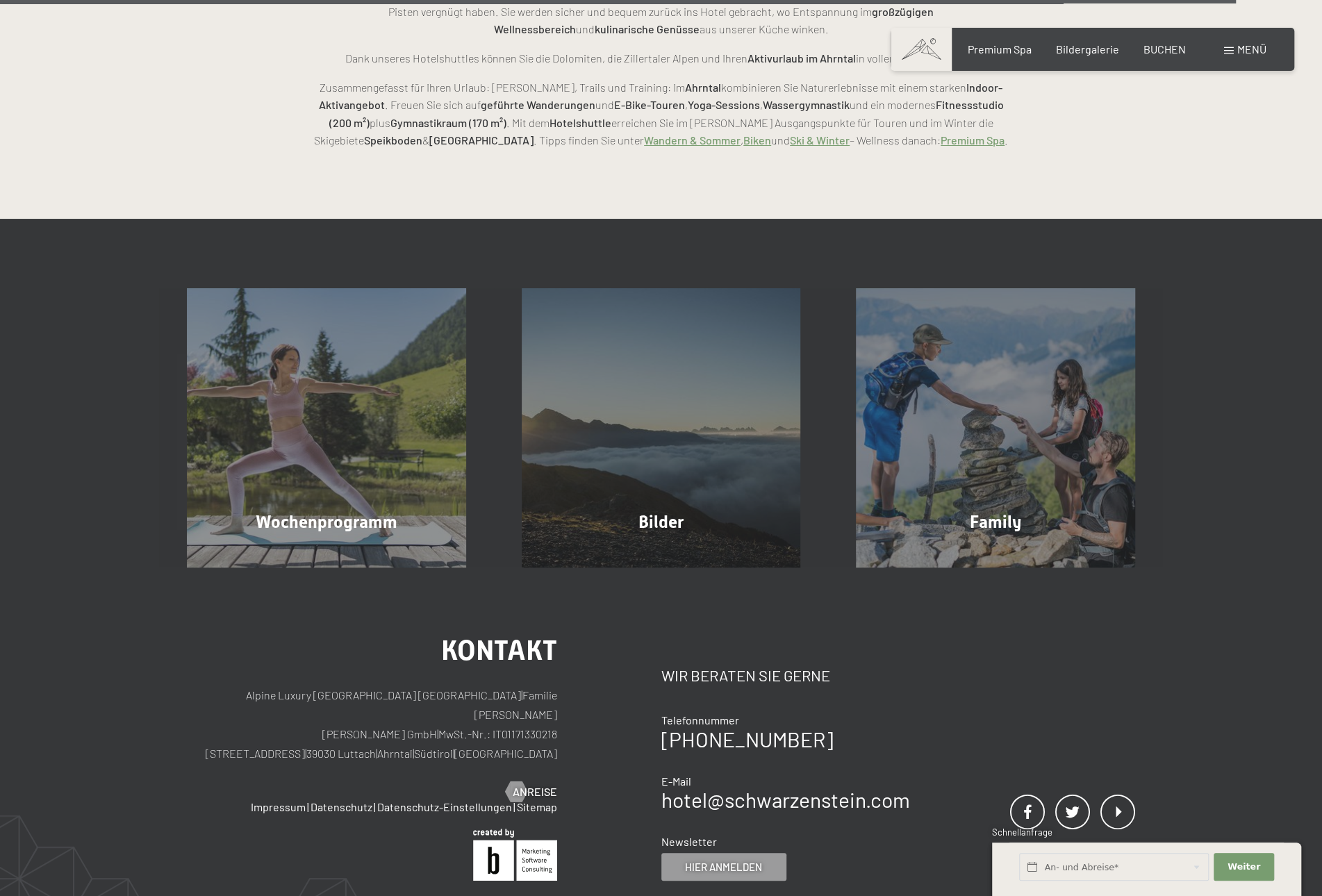
scroll to position [3958, 0]
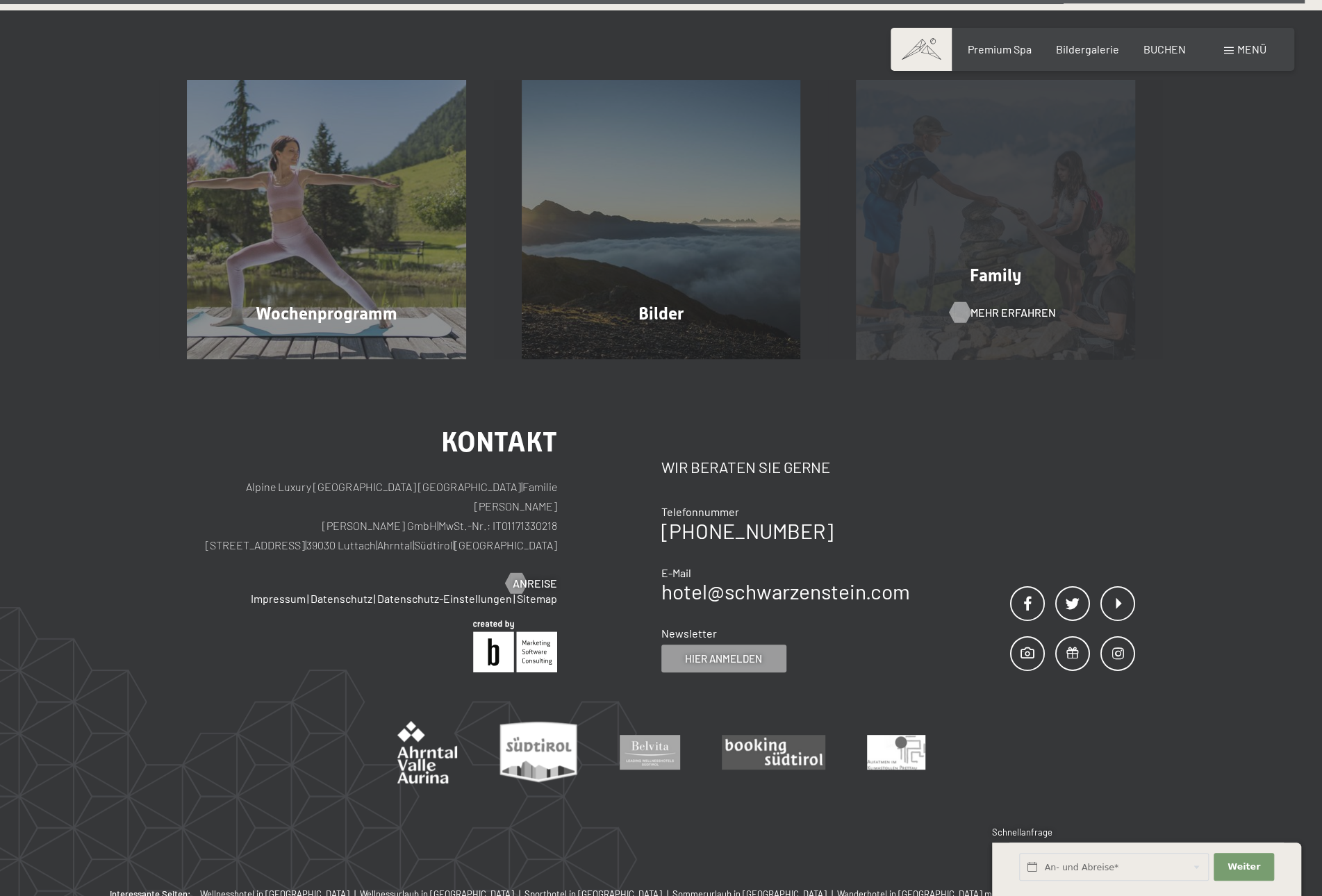
click at [1008, 305] on span "Mehr erfahren" at bounding box center [1013, 313] width 85 height 15
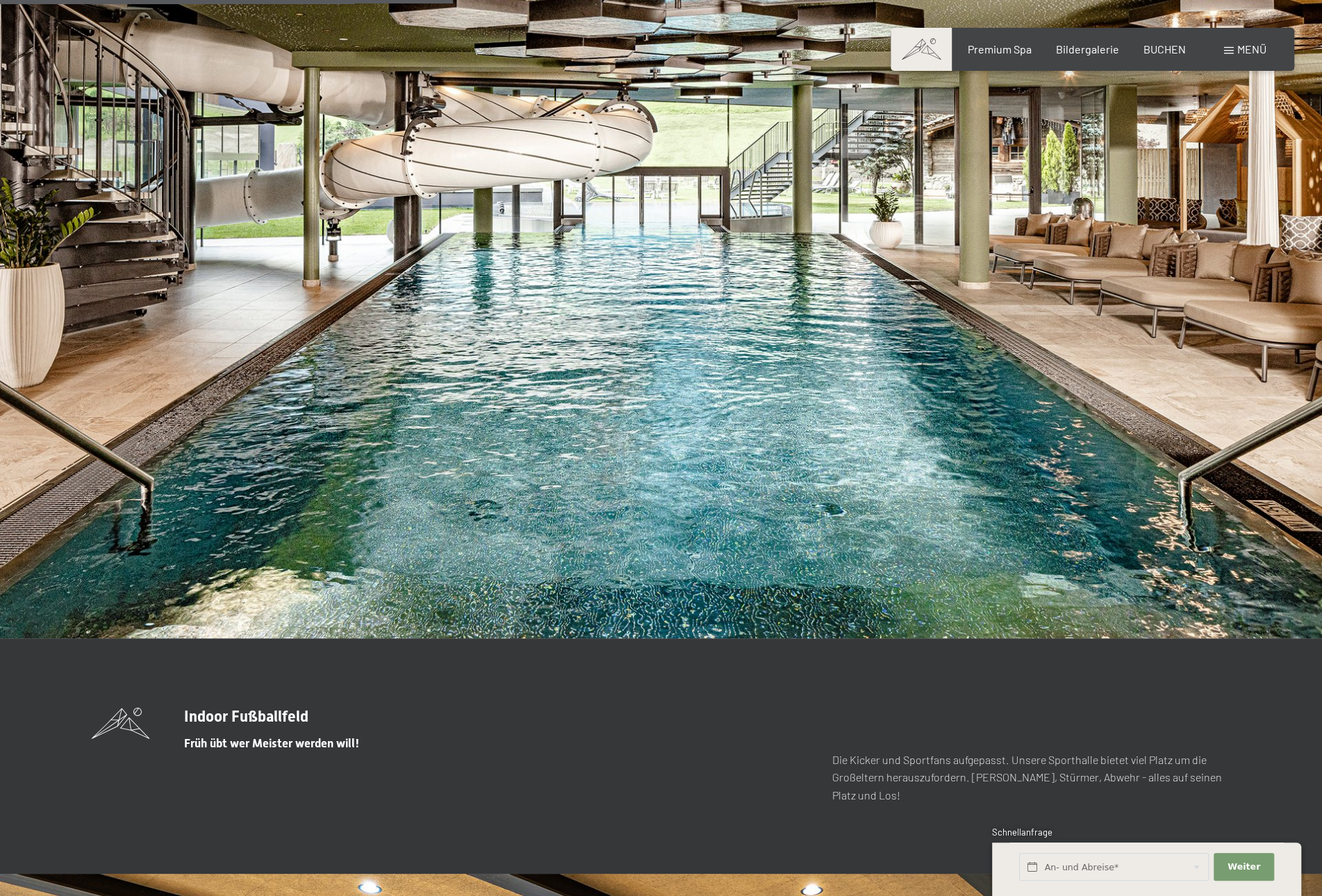
scroll to position [3728, 0]
